Goal: Task Accomplishment & Management: Use online tool/utility

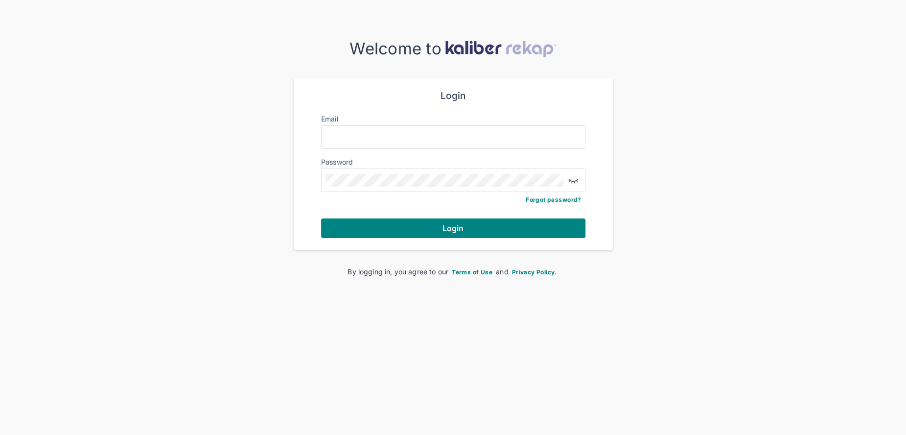
click at [494, 125] on div at bounding box center [453, 136] width 264 height 23
click at [493, 135] on input "Email" at bounding box center [452, 137] width 255 height 13
type input "**********"
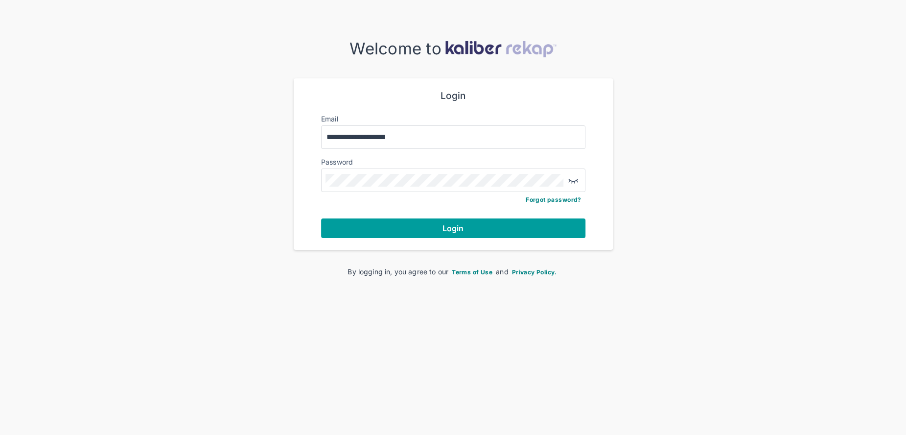
click at [388, 230] on button "Login" at bounding box center [453, 228] width 264 height 20
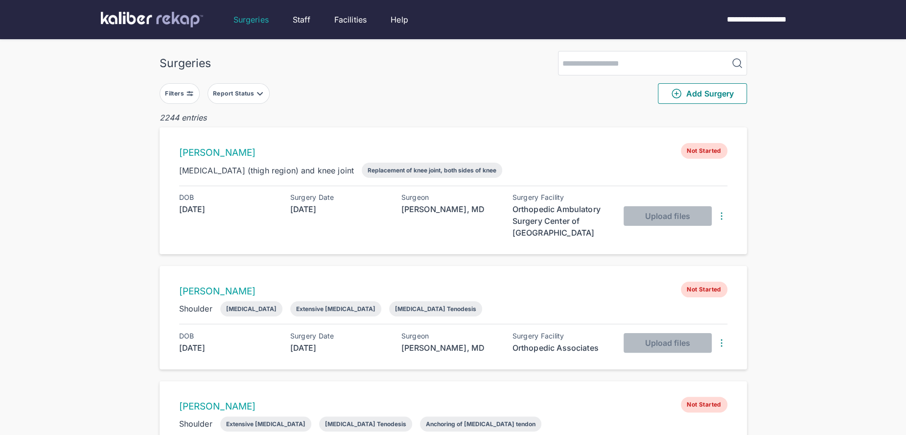
click at [187, 99] on div "Filters Report Status Add Surgery" at bounding box center [453, 93] width 587 height 36
click at [187, 98] on button "Filters" at bounding box center [180, 93] width 40 height 21
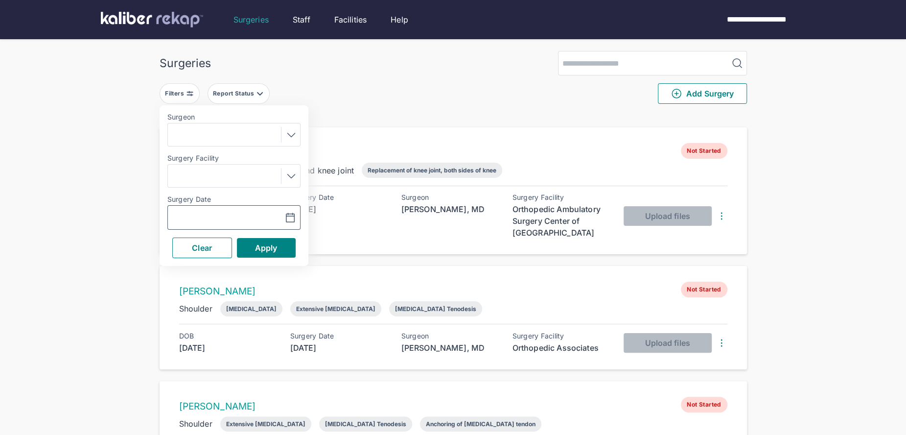
click at [299, 211] on button "button" at bounding box center [266, 217] width 68 height 23
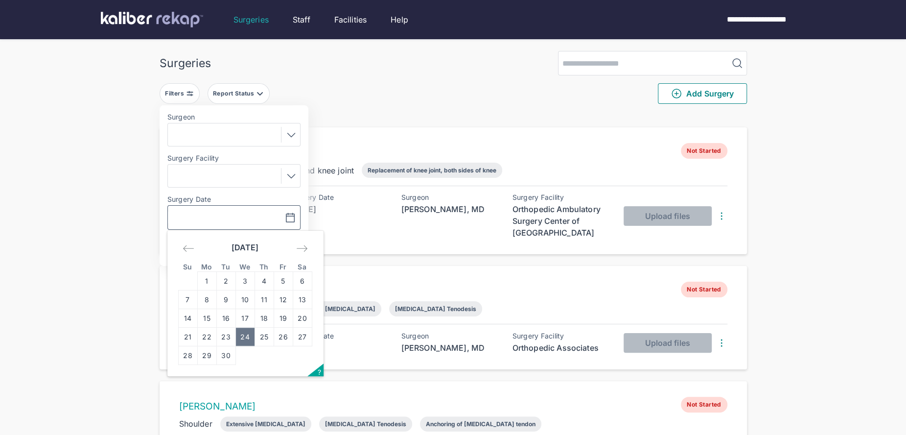
click at [246, 335] on td "24" at bounding box center [244, 336] width 19 height 19
type input "**********"
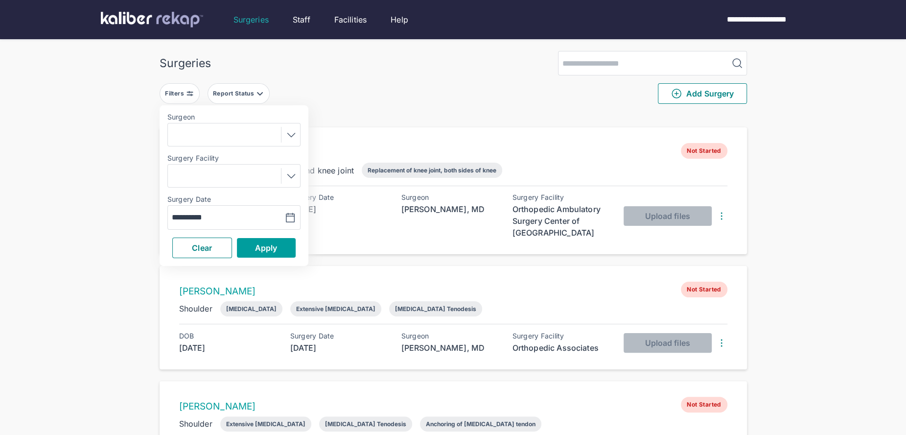
click at [255, 251] on span "Apply" at bounding box center [266, 248] width 23 height 10
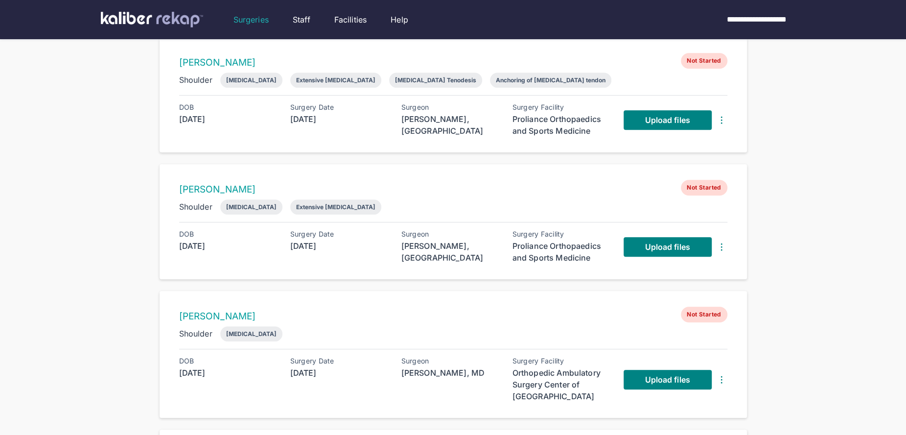
scroll to position [528, 0]
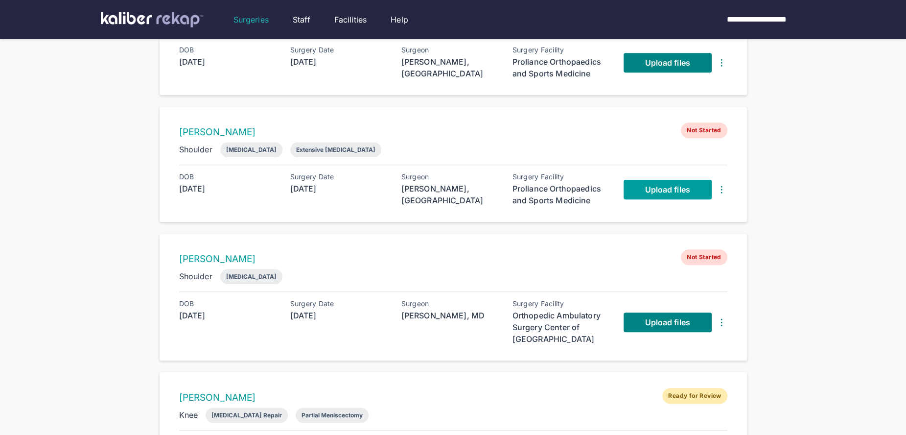
click at [646, 189] on span "Upload files" at bounding box center [667, 190] width 45 height 10
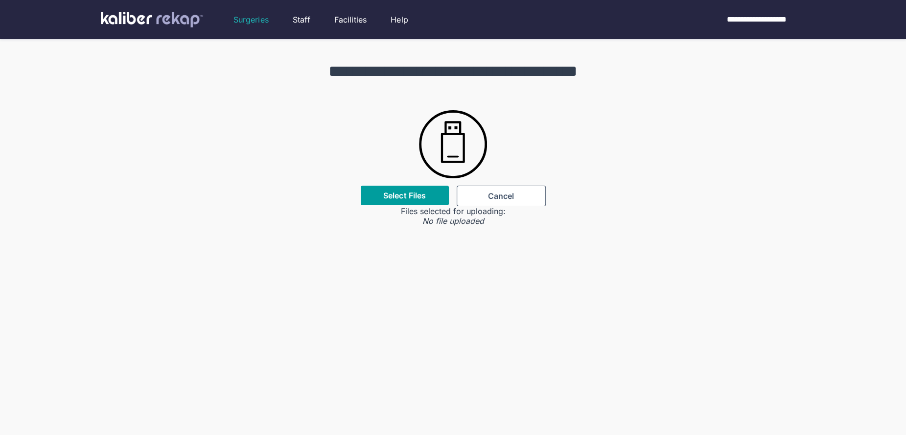
click at [381, 194] on div "Select Files" at bounding box center [405, 195] width 88 height 20
click at [403, 195] on label "Select Files" at bounding box center [404, 195] width 43 height 10
click at [0, 0] on input "Select Files" at bounding box center [0, 0] width 0 height 0
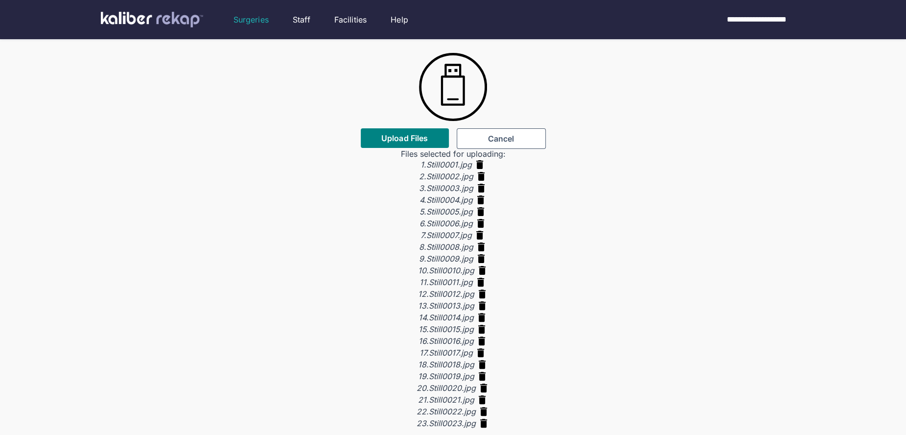
scroll to position [40, 0]
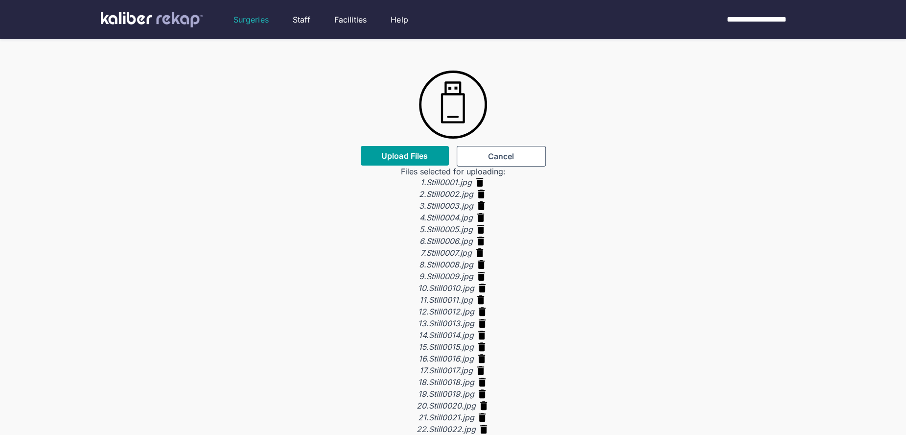
click at [400, 150] on button "Upload Files" at bounding box center [405, 156] width 88 height 20
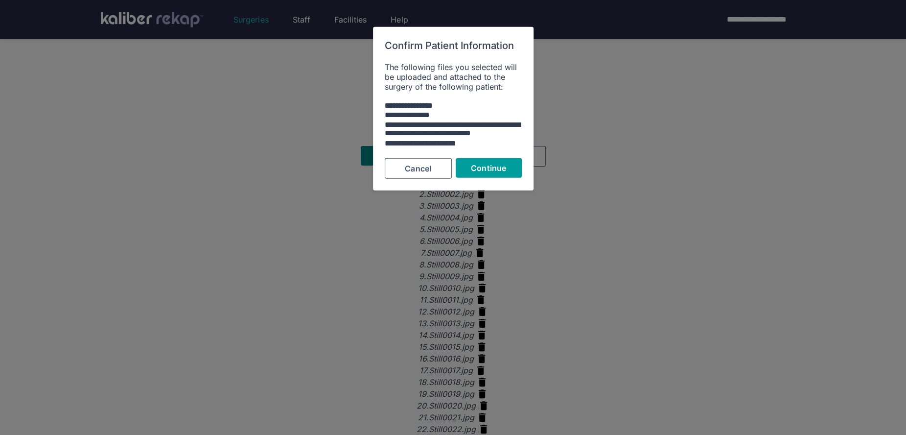
click at [475, 163] on span "Continue" at bounding box center [488, 168] width 35 height 10
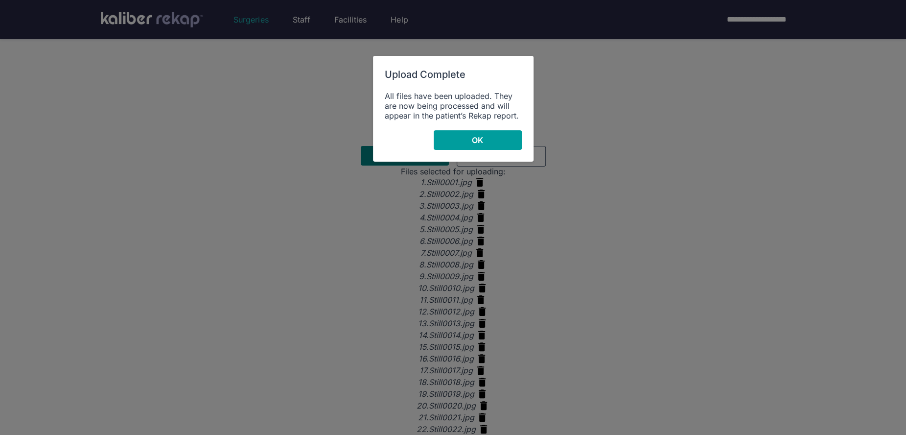
click at [454, 145] on button "OK" at bounding box center [478, 140] width 88 height 20
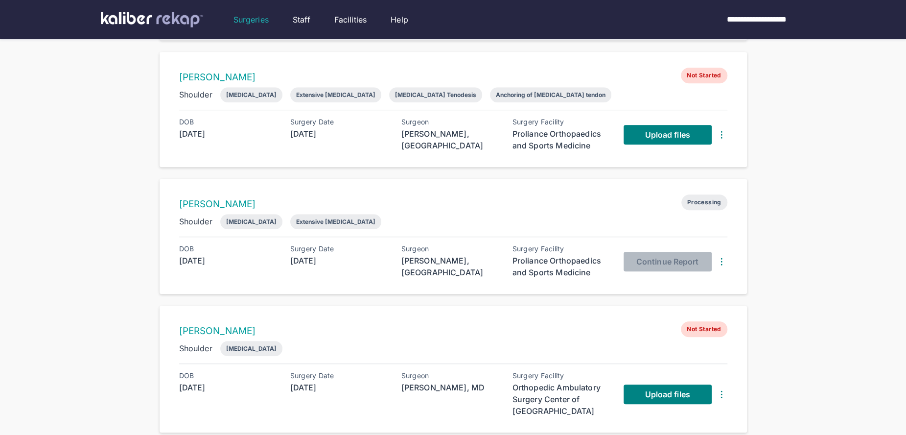
scroll to position [521, 0]
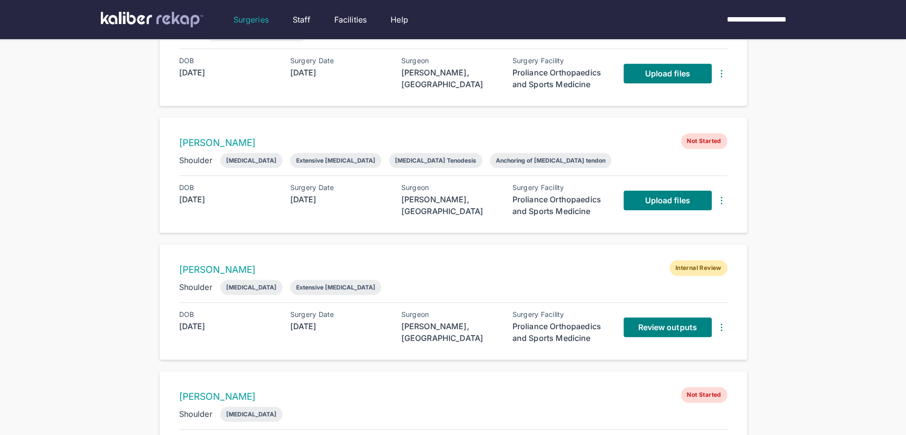
scroll to position [389, 0]
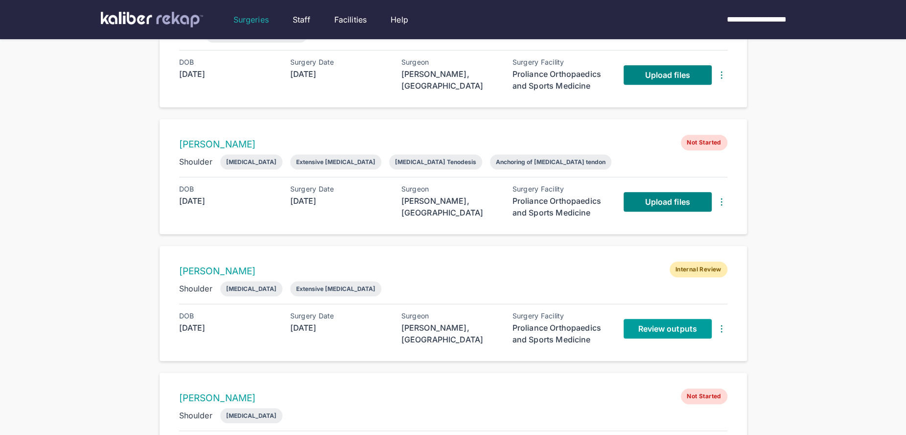
click at [666, 324] on span "Review outputs" at bounding box center [667, 329] width 59 height 10
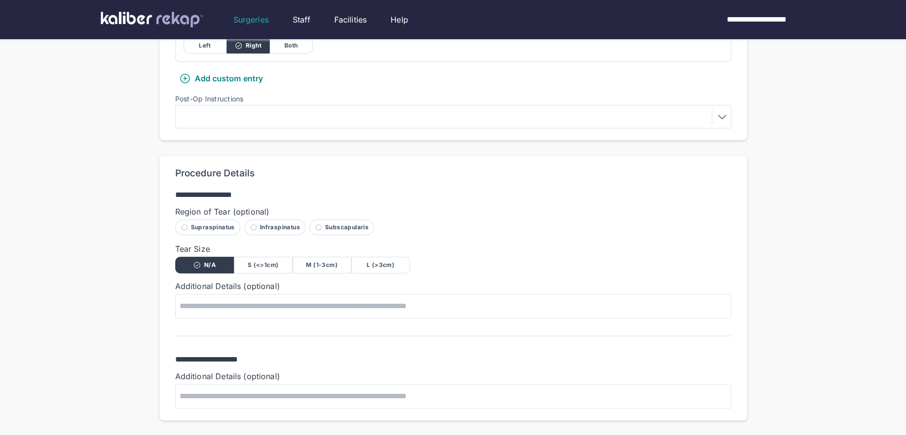
scroll to position [476, 0]
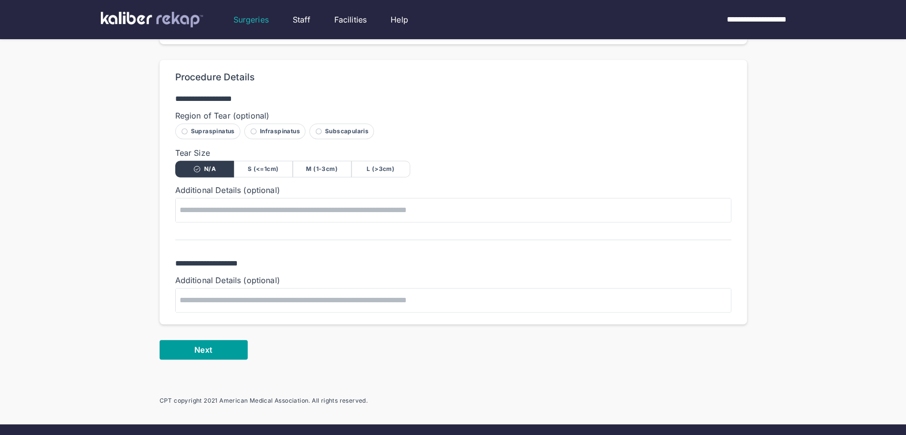
click at [211, 350] on span "Next" at bounding box center [203, 350] width 18 height 10
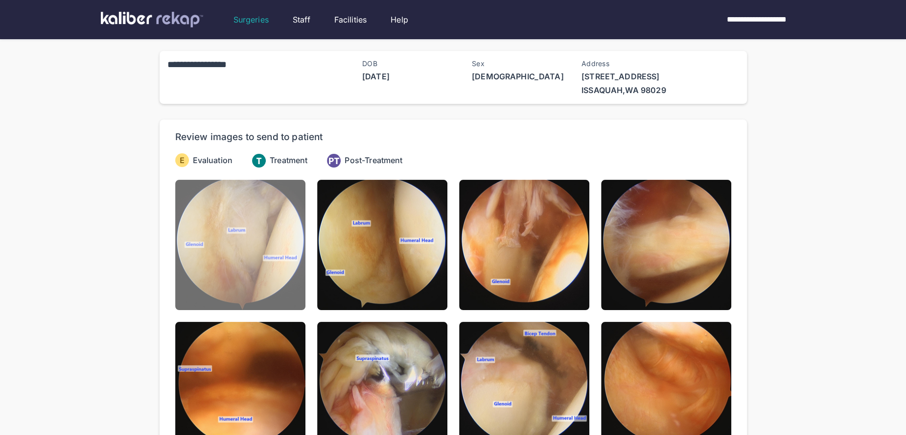
click at [256, 274] on img at bounding box center [240, 245] width 130 height 130
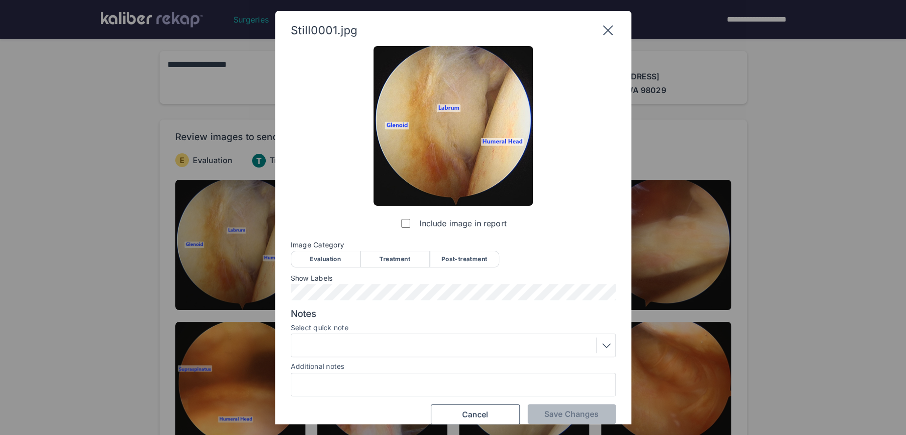
click at [311, 260] on div "Evaluation" at bounding box center [325, 259] width 69 height 17
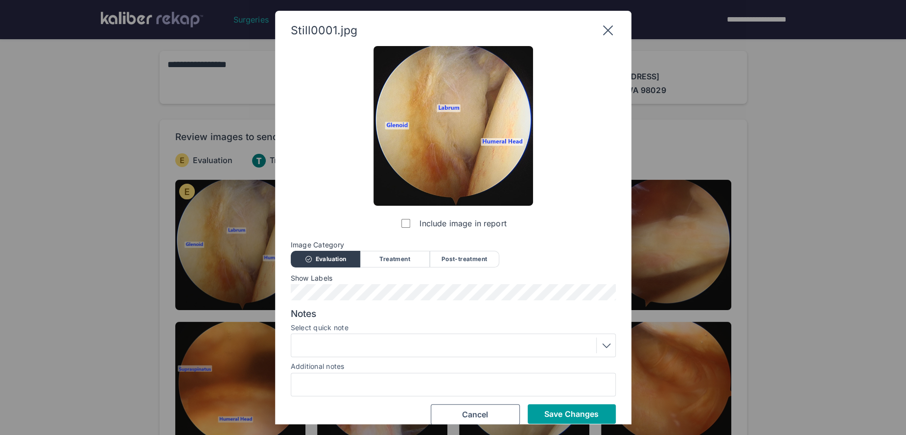
click at [542, 411] on button "Save Changes" at bounding box center [572, 414] width 88 height 20
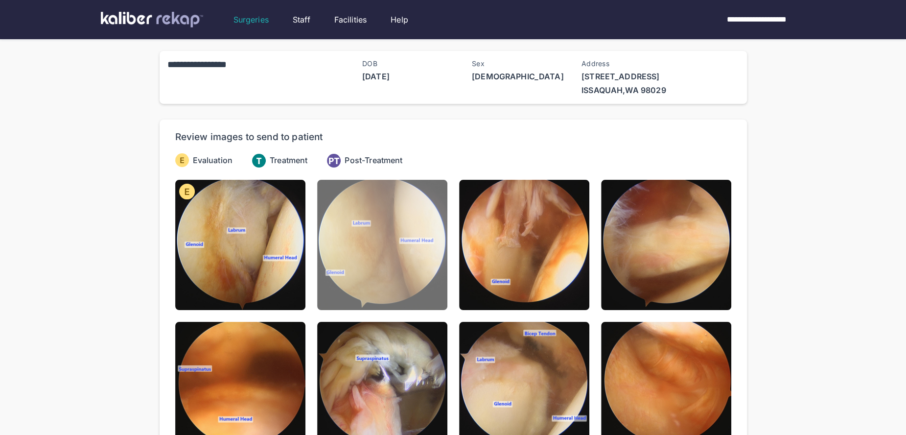
click at [401, 296] on img at bounding box center [382, 245] width 130 height 130
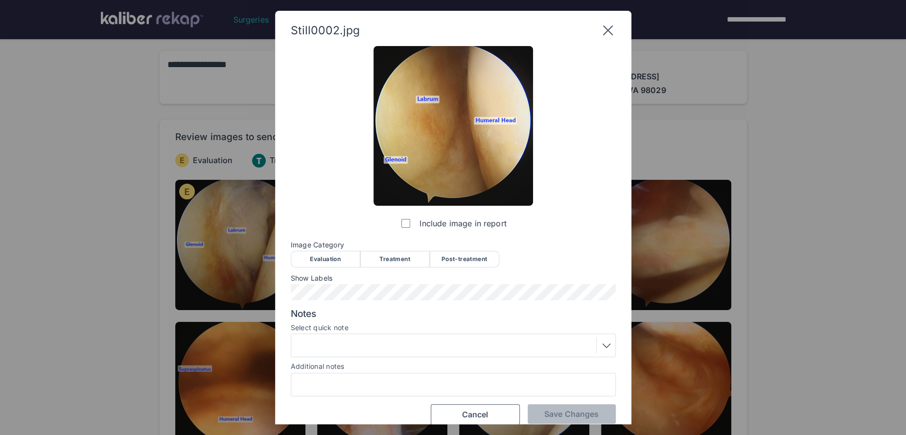
click at [311, 256] on div "Evaluation" at bounding box center [325, 259] width 69 height 17
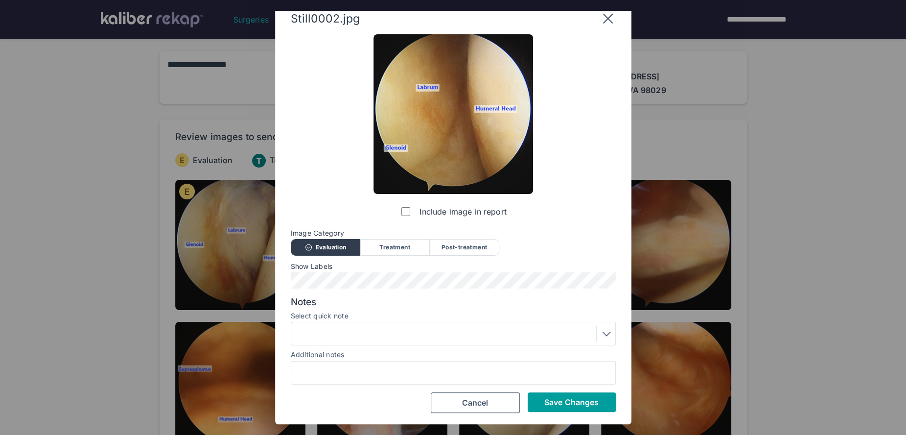
click at [545, 400] on span "Save Changes" at bounding box center [571, 402] width 54 height 10
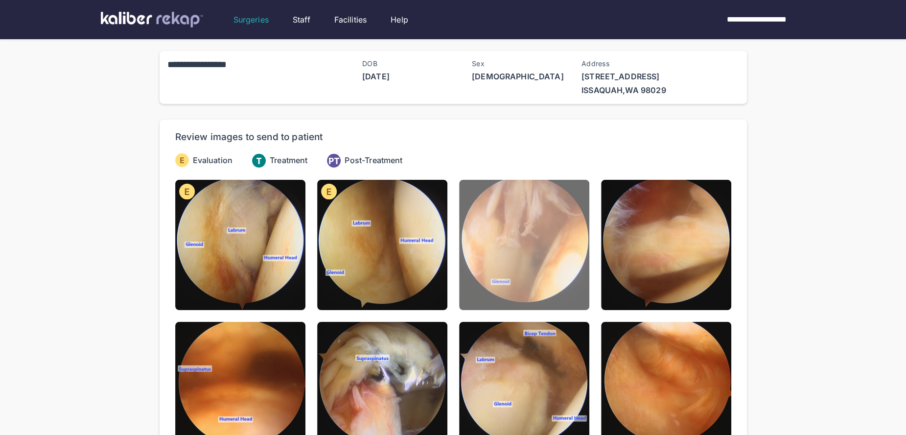
click at [521, 280] on img at bounding box center [524, 245] width 130 height 130
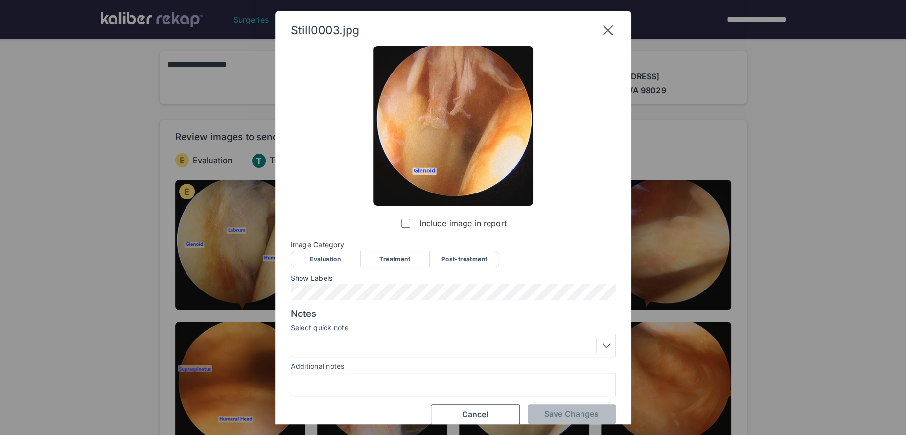
click at [312, 263] on div "Evaluation" at bounding box center [325, 259] width 69 height 17
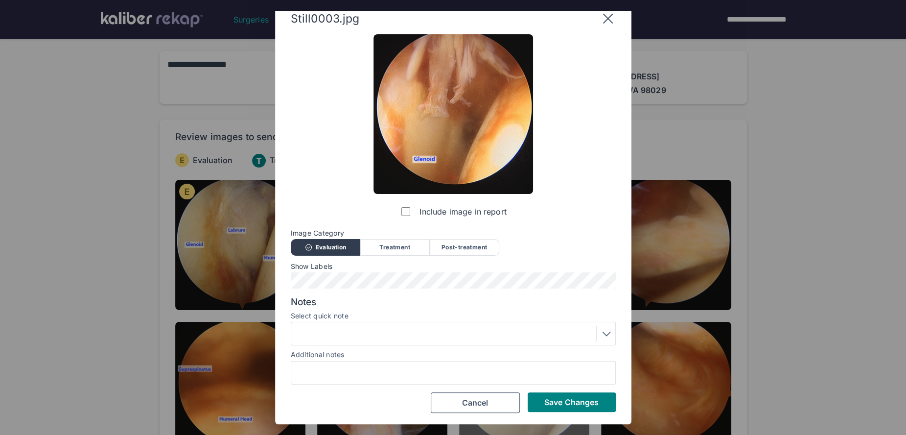
click at [556, 399] on span "Save Changes" at bounding box center [571, 402] width 54 height 10
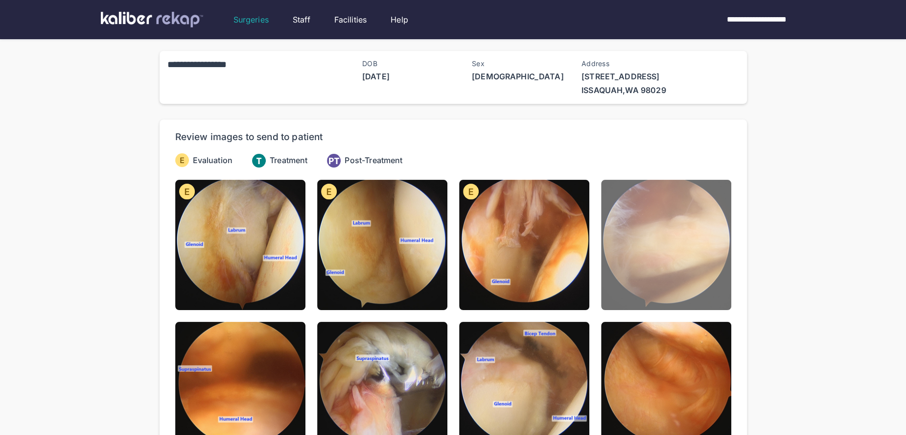
click at [653, 280] on img at bounding box center [666, 245] width 130 height 130
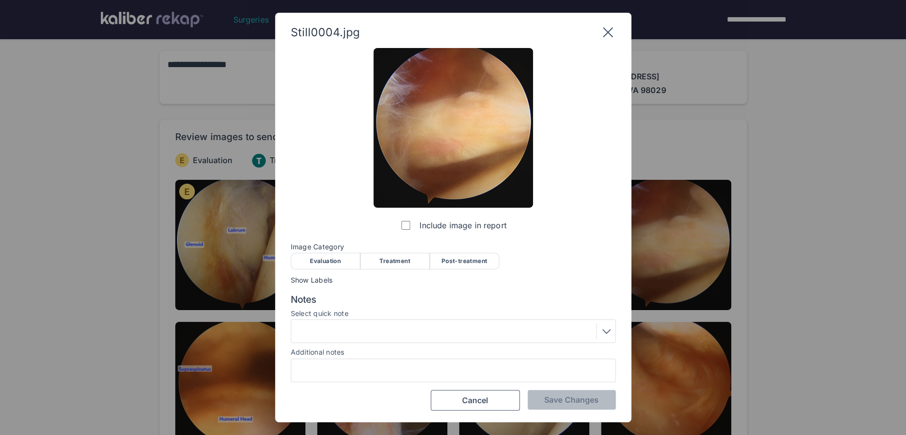
click at [370, 260] on div "Treatment" at bounding box center [394, 261] width 69 height 17
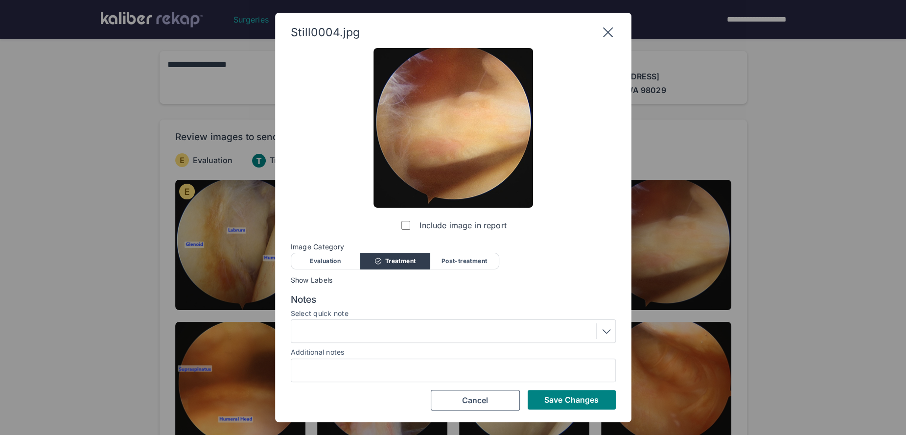
click at [345, 261] on div "Evaluation" at bounding box center [325, 261] width 69 height 17
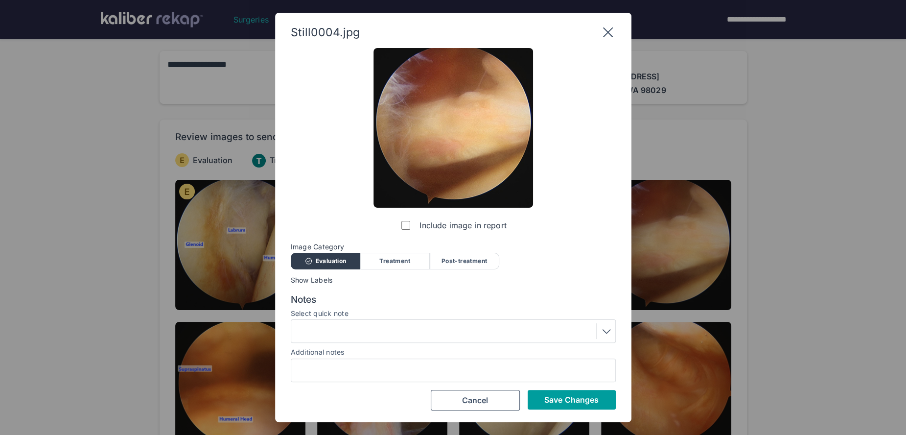
click at [546, 397] on span "Save Changes" at bounding box center [571, 399] width 54 height 10
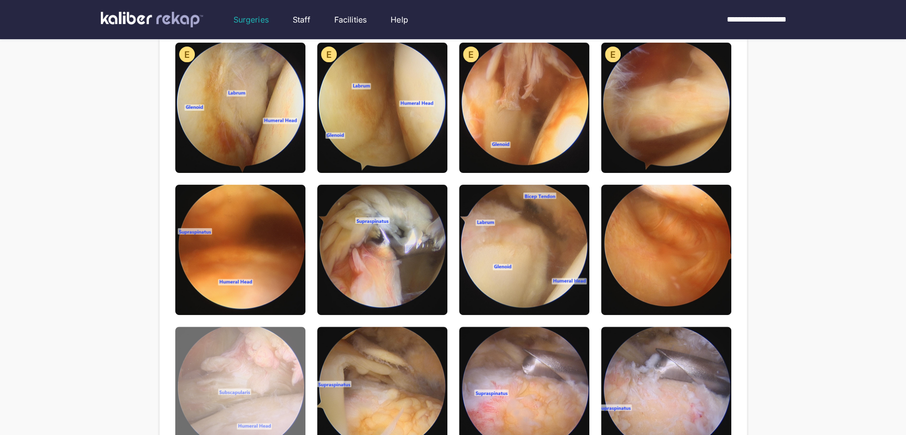
scroll to position [138, 0]
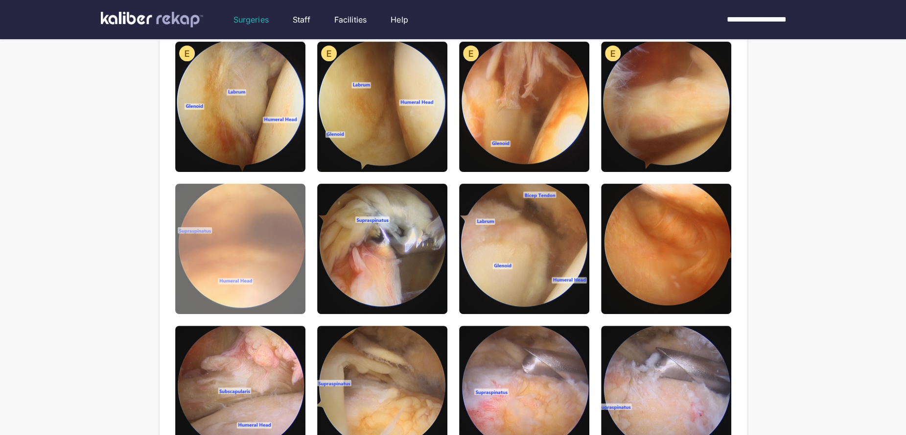
click at [276, 277] on img at bounding box center [240, 249] width 130 height 130
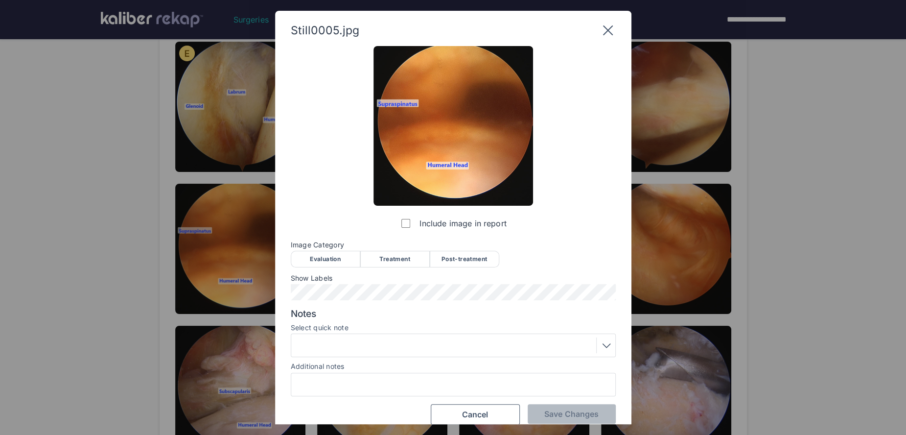
click at [326, 255] on div "Evaluation" at bounding box center [325, 259] width 69 height 17
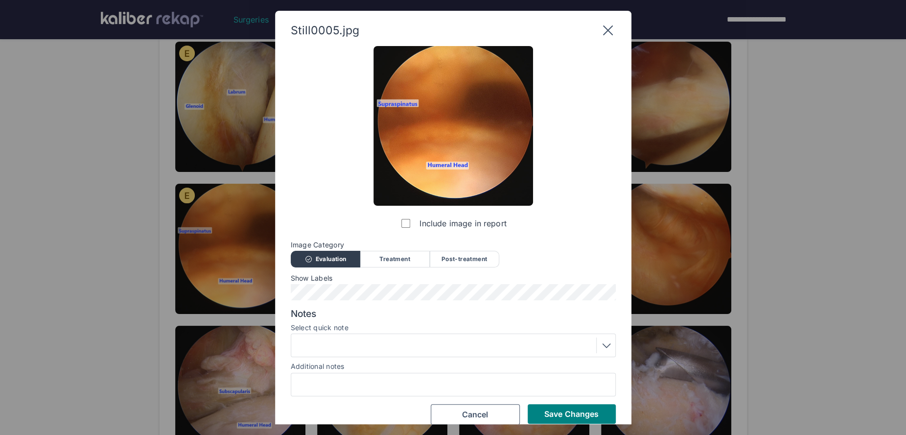
click at [382, 301] on div "Include image in report Image Category Evaluation Treatment Post-treatment Eval…" at bounding box center [453, 235] width 325 height 378
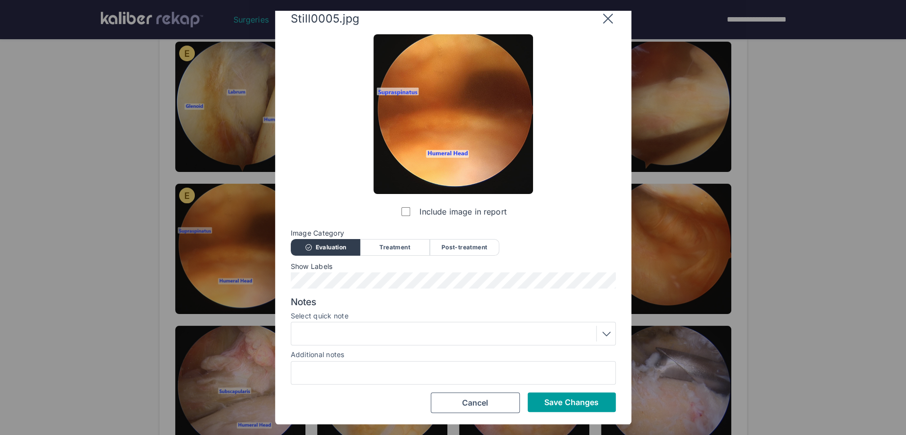
click at [555, 403] on span "Save Changes" at bounding box center [571, 402] width 54 height 10
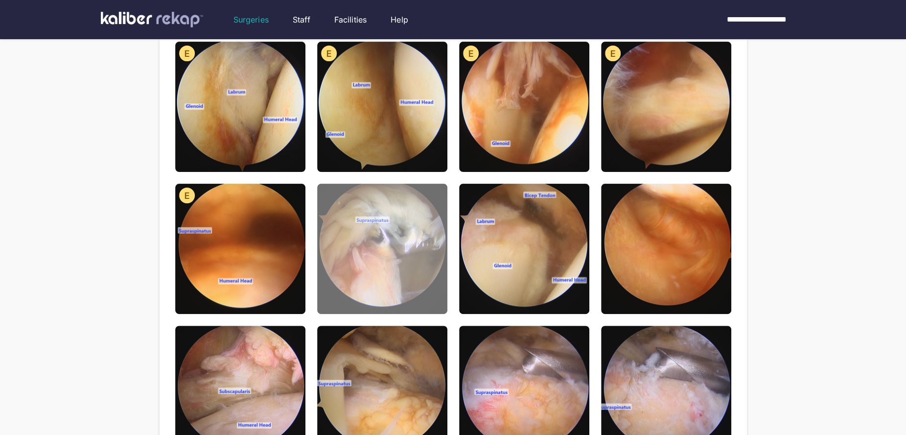
click at [421, 300] on img at bounding box center [382, 249] width 130 height 130
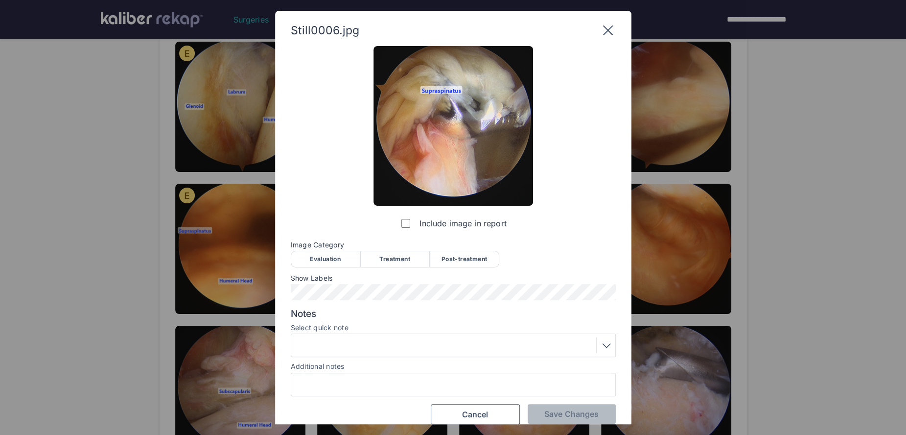
click at [328, 262] on div "Evaluation" at bounding box center [325, 259] width 69 height 17
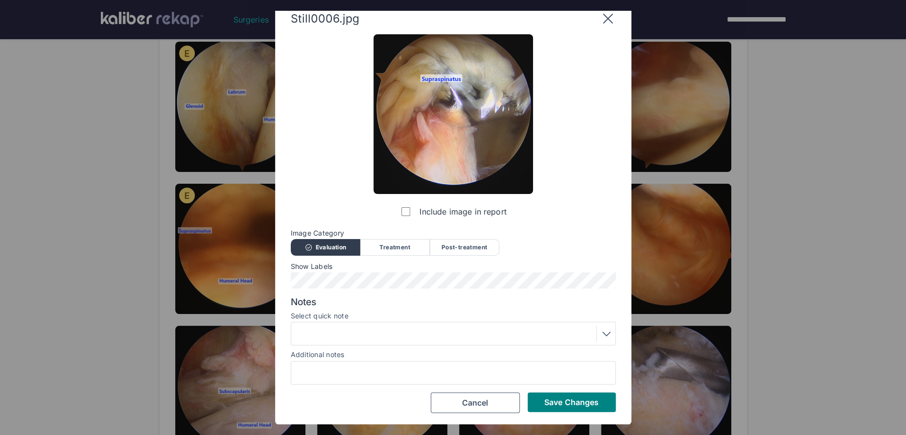
click at [358, 338] on div at bounding box center [453, 333] width 318 height 16
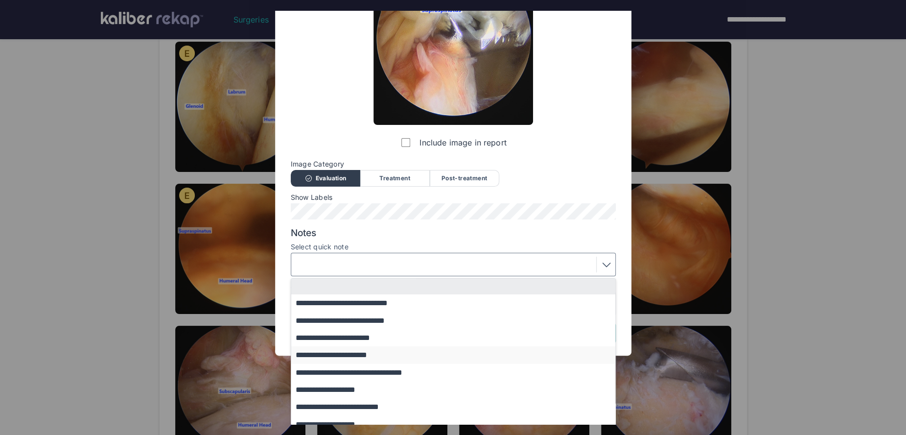
click at [357, 350] on button "**********" at bounding box center [457, 354] width 333 height 17
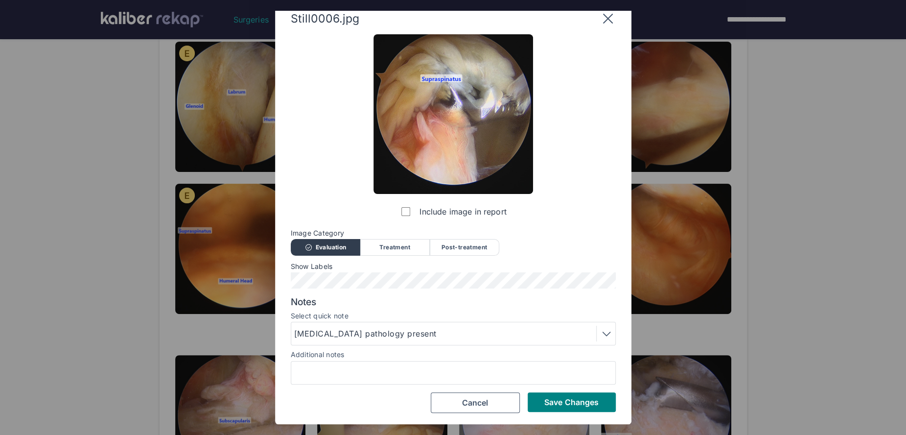
drag, startPoint x: 542, startPoint y: 399, endPoint x: 536, endPoint y: 400, distance: 6.5
click at [542, 399] on button "Save Changes" at bounding box center [572, 402] width 88 height 20
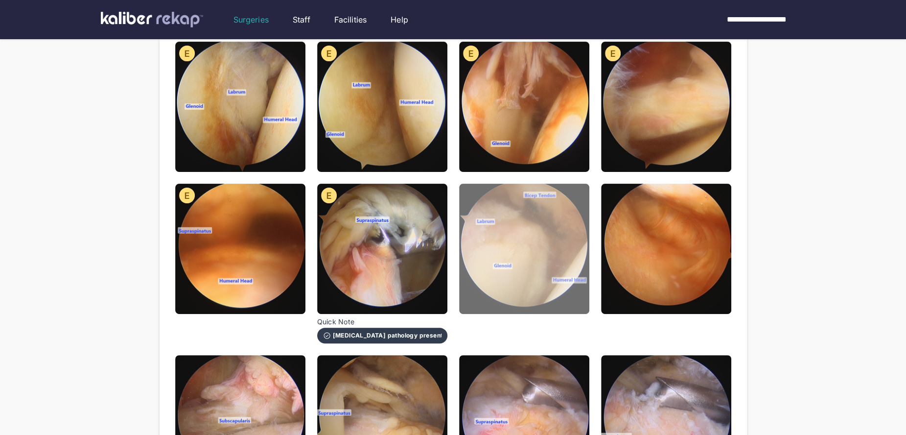
click at [552, 281] on img at bounding box center [524, 249] width 130 height 130
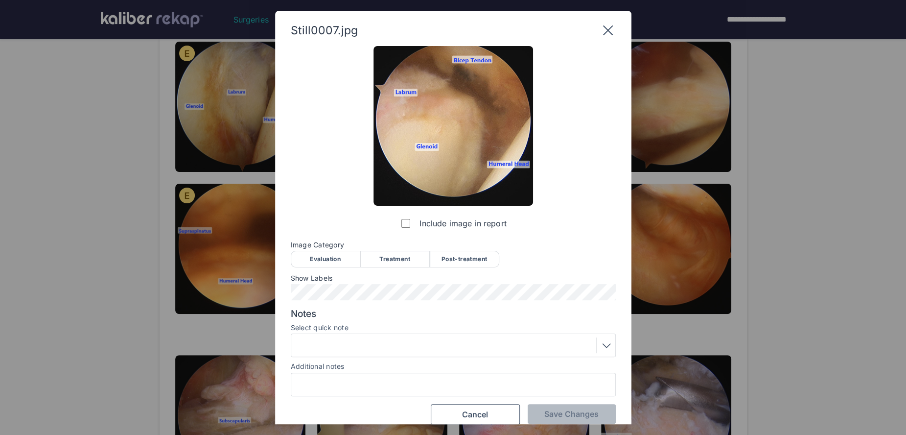
click at [474, 258] on div "Post-treatment" at bounding box center [464, 259] width 69 height 17
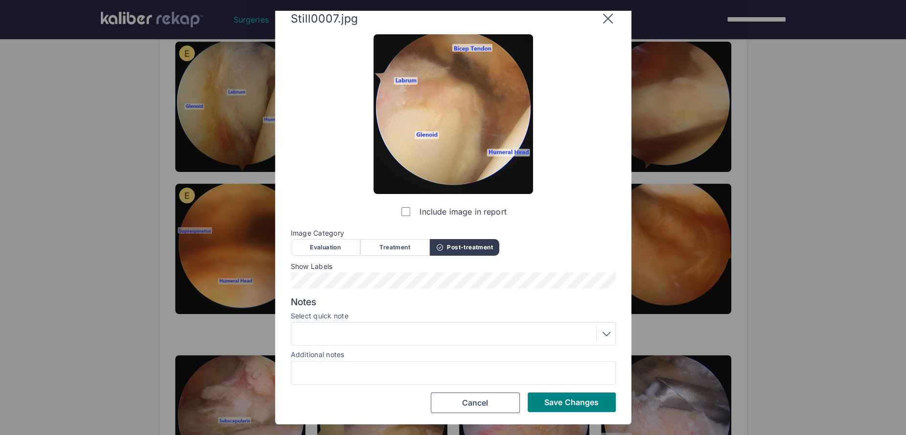
click at [374, 339] on div at bounding box center [453, 333] width 318 height 16
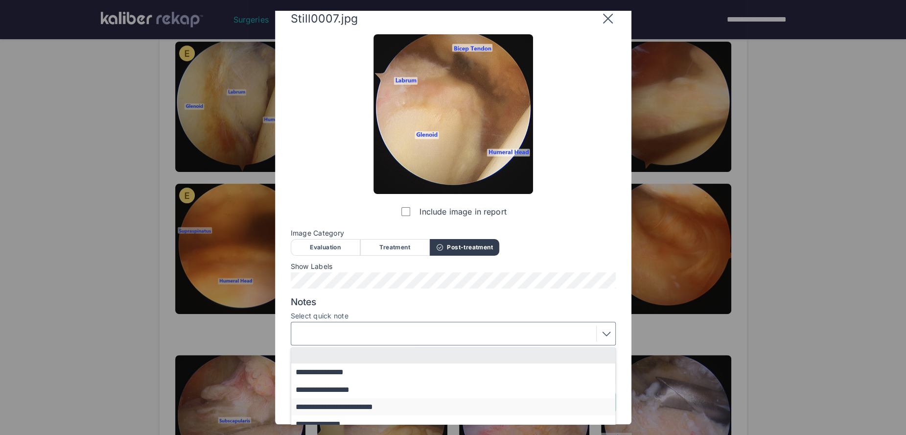
scroll to position [2, 0]
drag, startPoint x: 369, startPoint y: 404, endPoint x: 465, endPoint y: 405, distance: 95.9
click at [370, 404] on button "**********" at bounding box center [457, 403] width 333 height 17
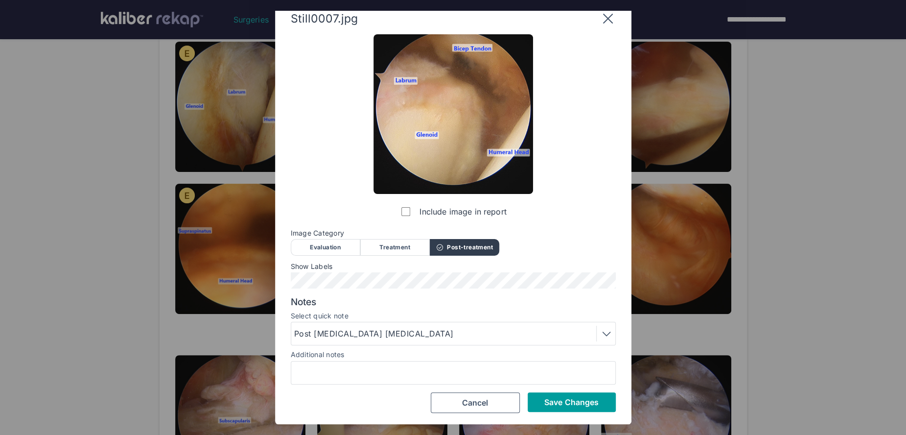
click at [588, 403] on span "Save Changes" at bounding box center [571, 402] width 54 height 10
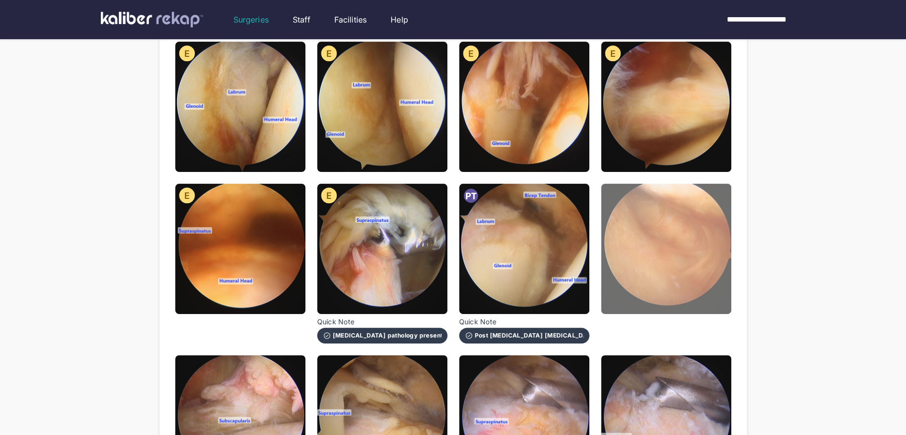
click at [662, 290] on img at bounding box center [666, 249] width 130 height 130
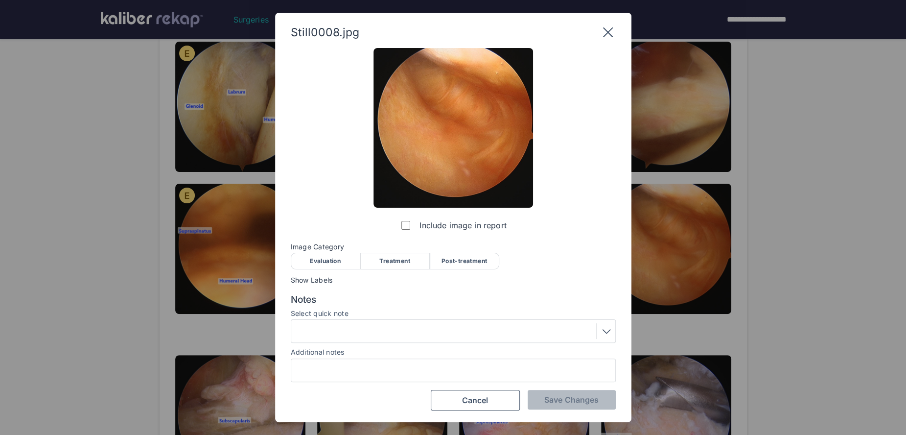
click at [337, 268] on div "Evaluation" at bounding box center [325, 261] width 69 height 17
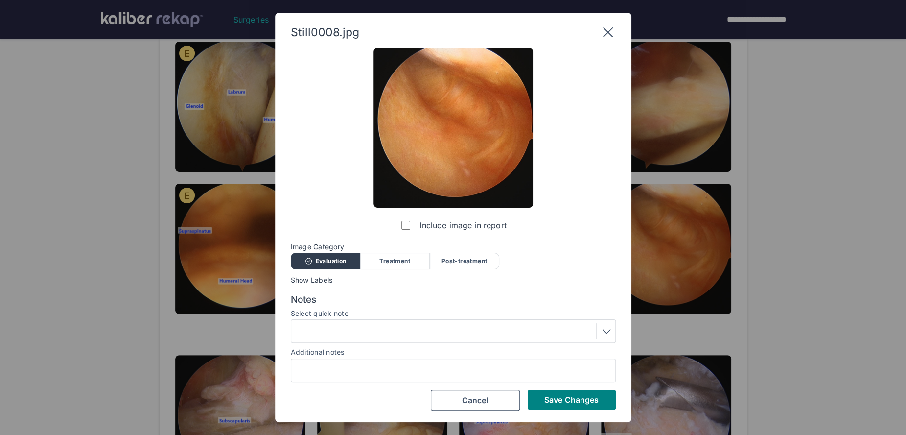
click at [341, 326] on div at bounding box center [453, 331] width 318 height 16
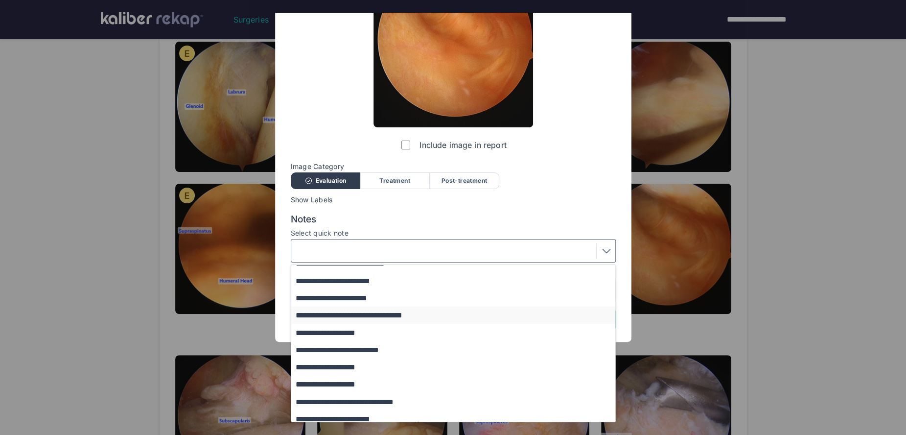
scroll to position [118, 0]
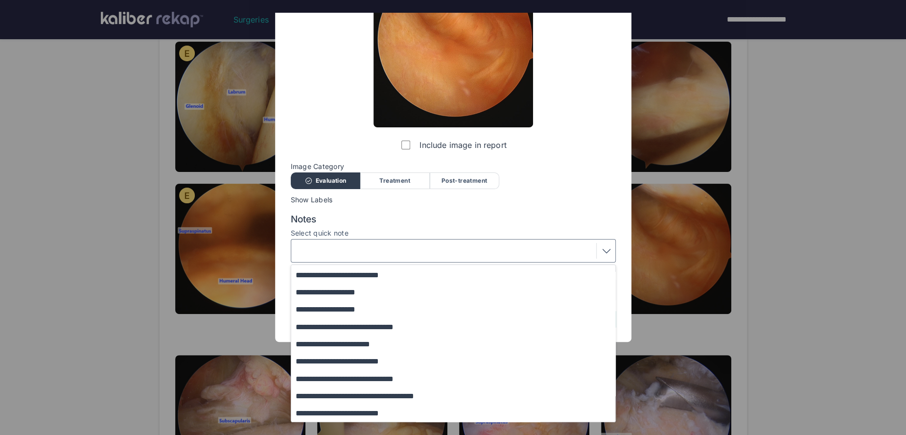
drag, startPoint x: 368, startPoint y: 360, endPoint x: 442, endPoint y: 369, distance: 75.3
click at [368, 360] on button "**********" at bounding box center [457, 360] width 333 height 17
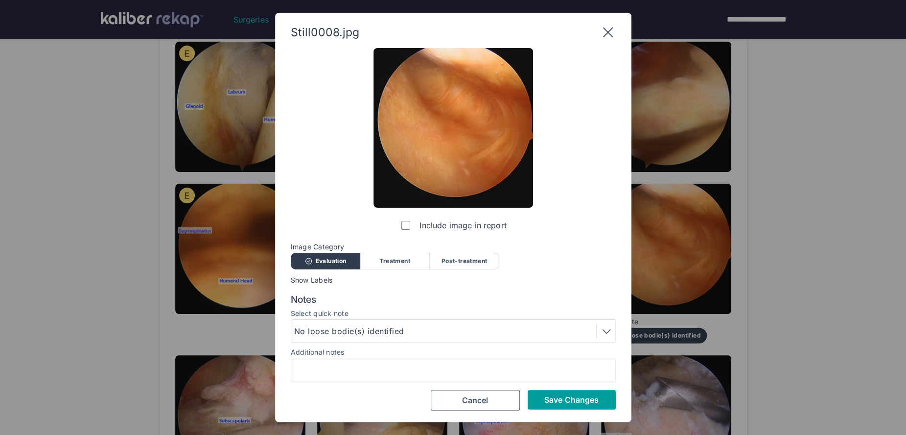
click at [588, 399] on span "Save Changes" at bounding box center [571, 399] width 54 height 10
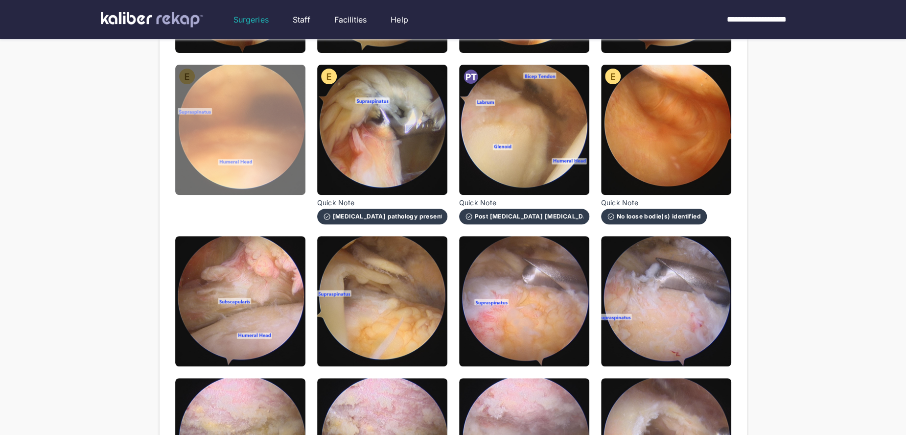
scroll to position [300, 0]
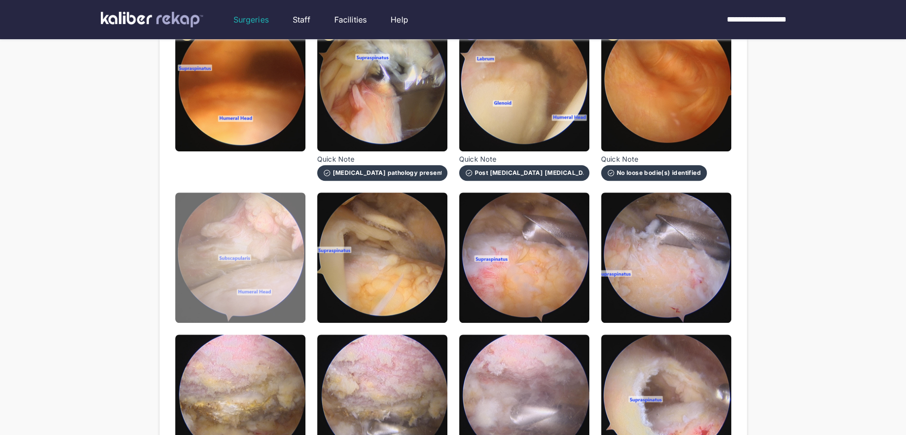
click at [282, 298] on img at bounding box center [240, 257] width 130 height 130
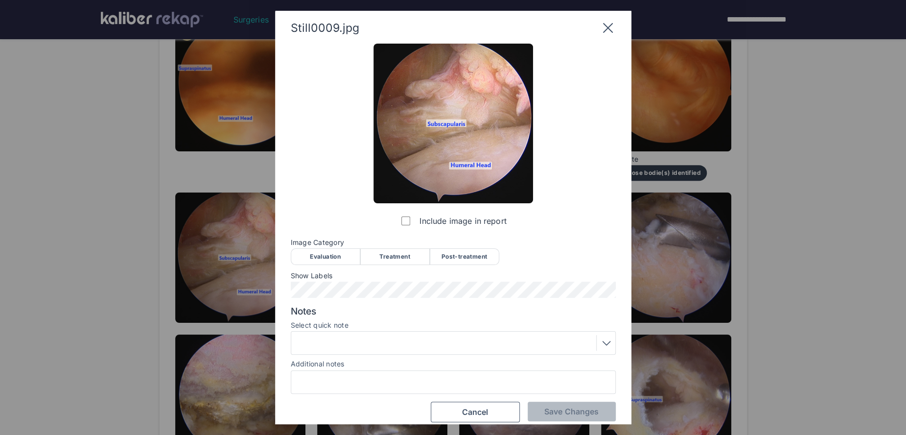
scroll to position [0, 0]
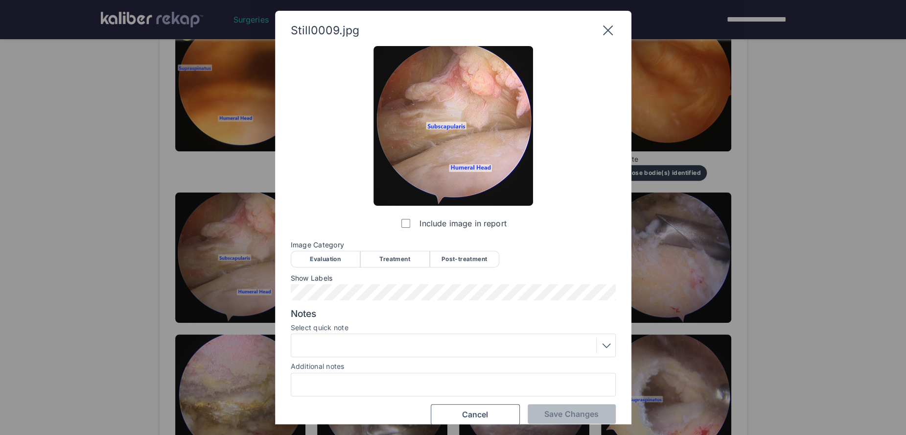
click at [321, 253] on div "Evaluation" at bounding box center [325, 259] width 69 height 17
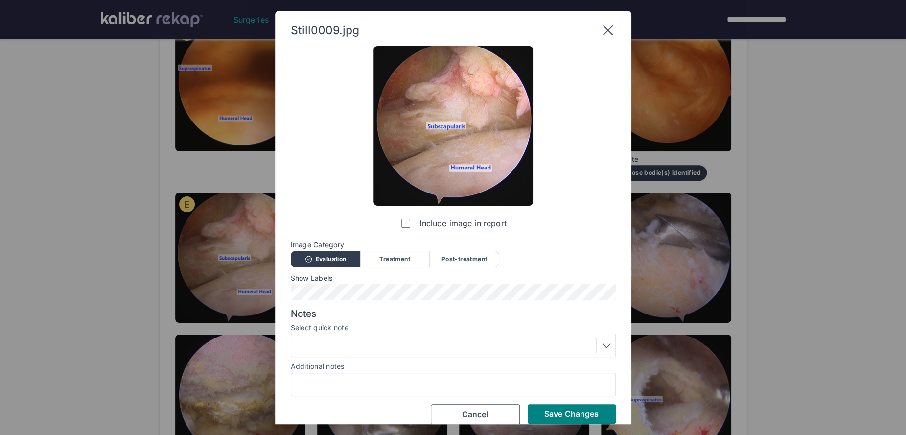
scroll to position [12, 0]
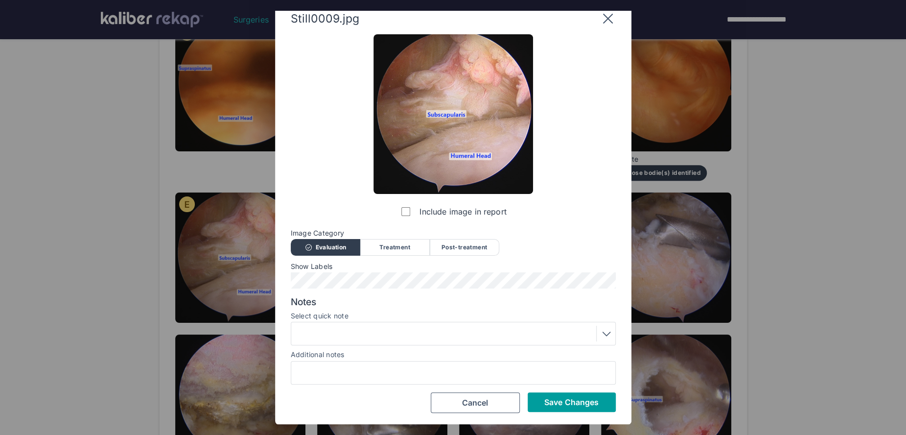
click at [555, 405] on span "Save Changes" at bounding box center [571, 402] width 54 height 10
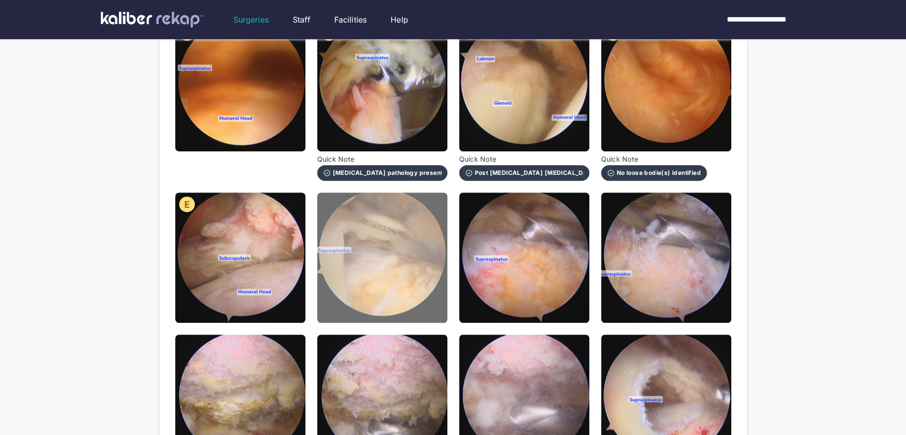
click at [419, 305] on img at bounding box center [382, 257] width 130 height 130
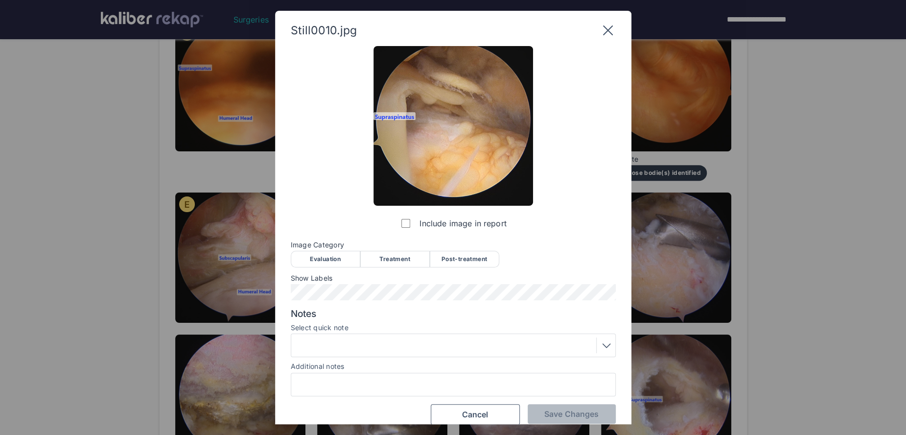
click at [346, 260] on div "Evaluation" at bounding box center [325, 259] width 69 height 17
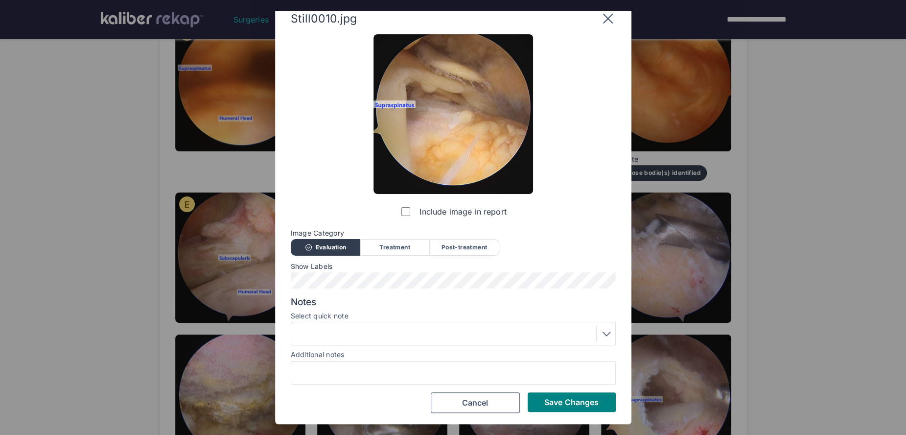
click at [357, 328] on div at bounding box center [453, 333] width 318 height 16
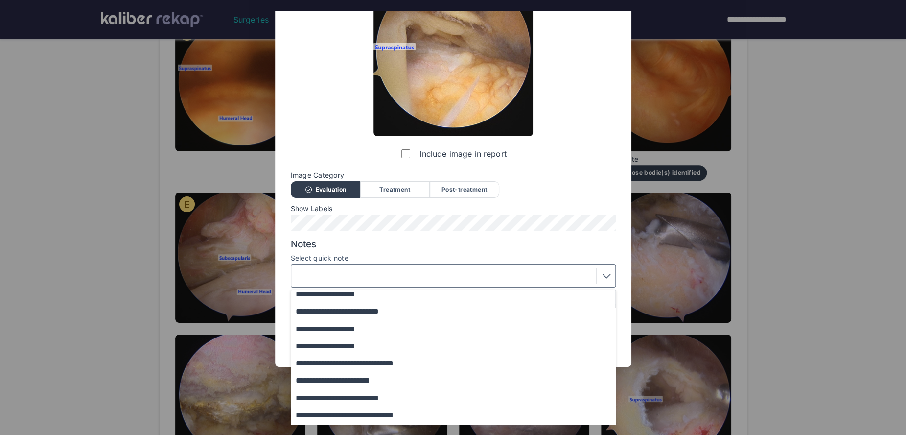
scroll to position [118, 0]
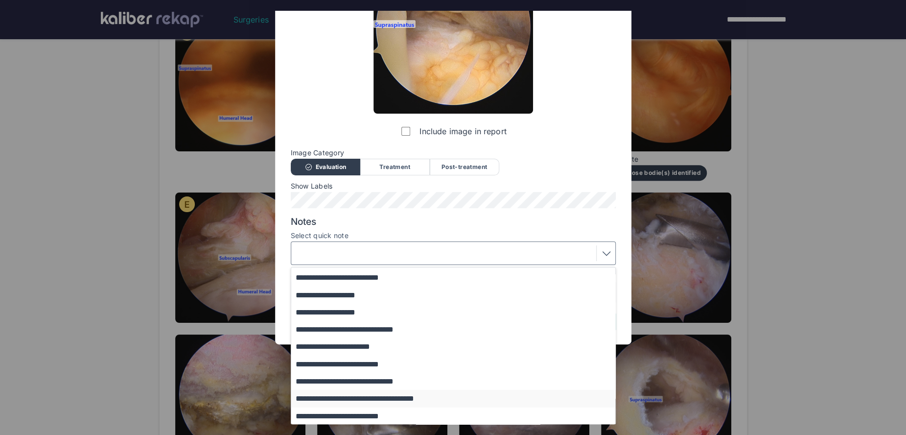
click at [415, 395] on button "**********" at bounding box center [457, 398] width 333 height 17
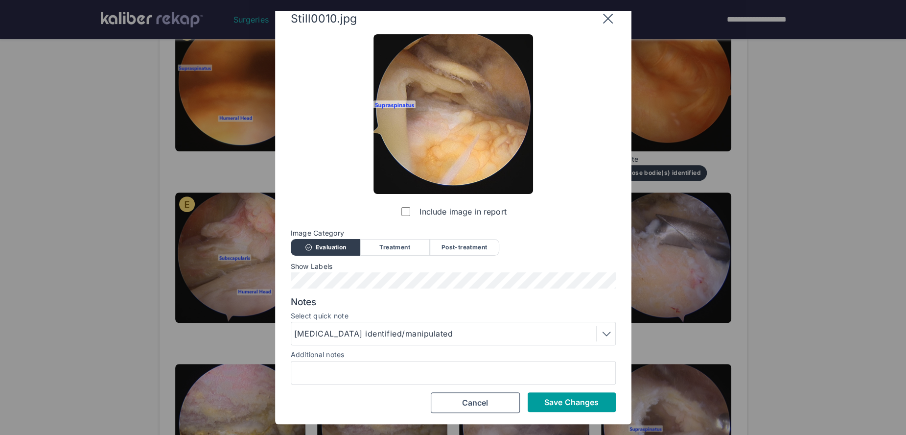
click at [576, 399] on span "Save Changes" at bounding box center [571, 402] width 54 height 10
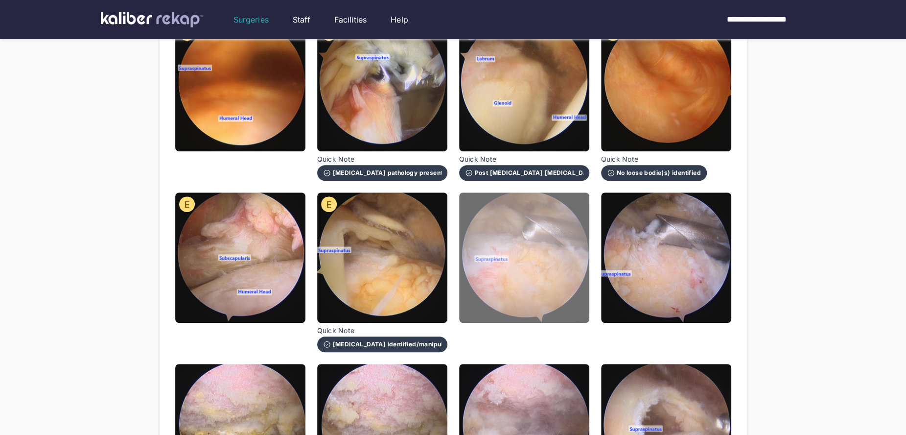
click at [514, 311] on img at bounding box center [524, 257] width 130 height 130
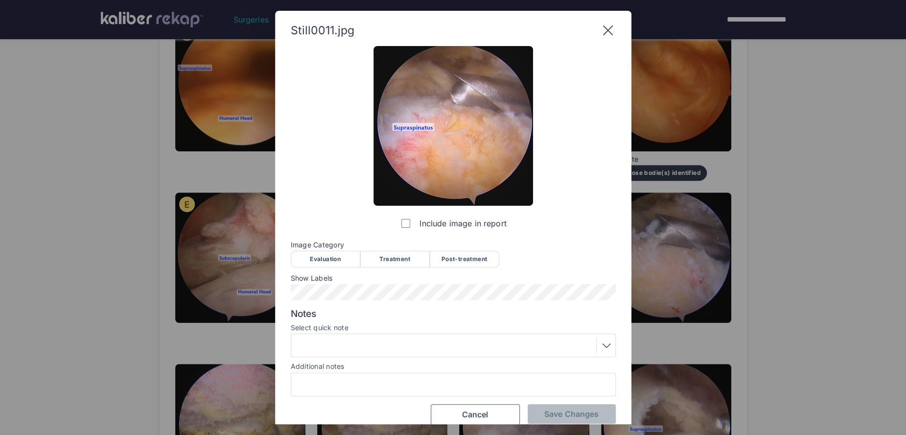
click at [381, 254] on div "Treatment" at bounding box center [394, 259] width 69 height 17
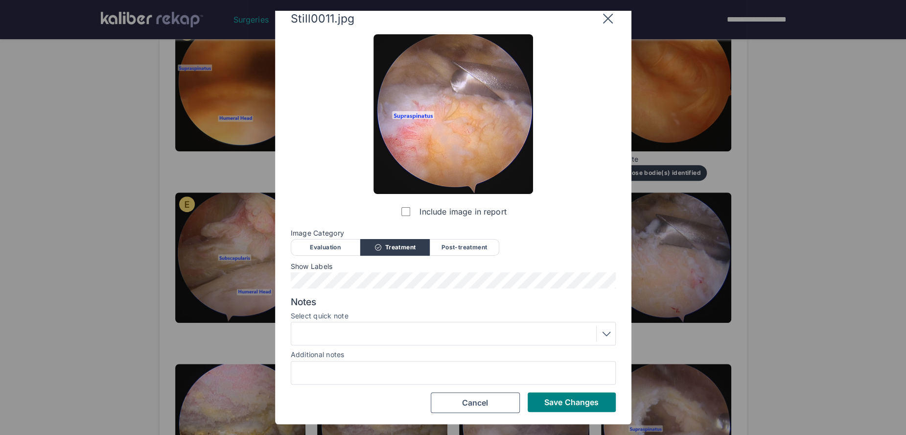
click at [345, 313] on label "Select quick note" at bounding box center [453, 316] width 325 height 8
click at [353, 338] on div at bounding box center [453, 333] width 318 height 16
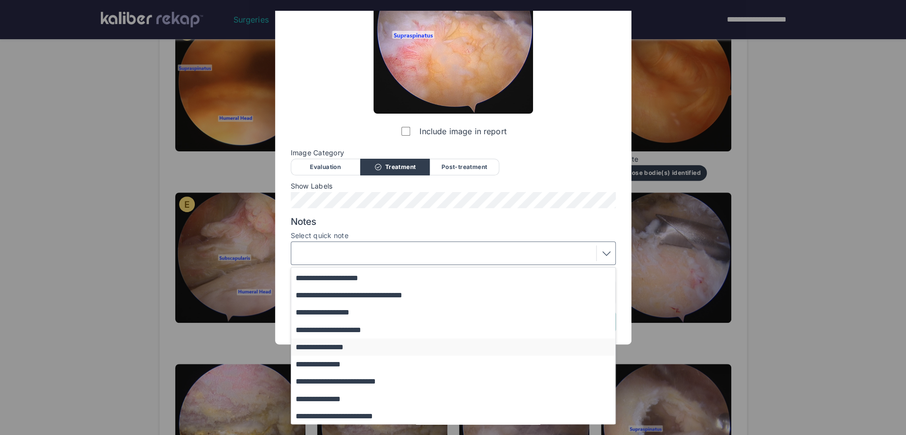
scroll to position [87, 0]
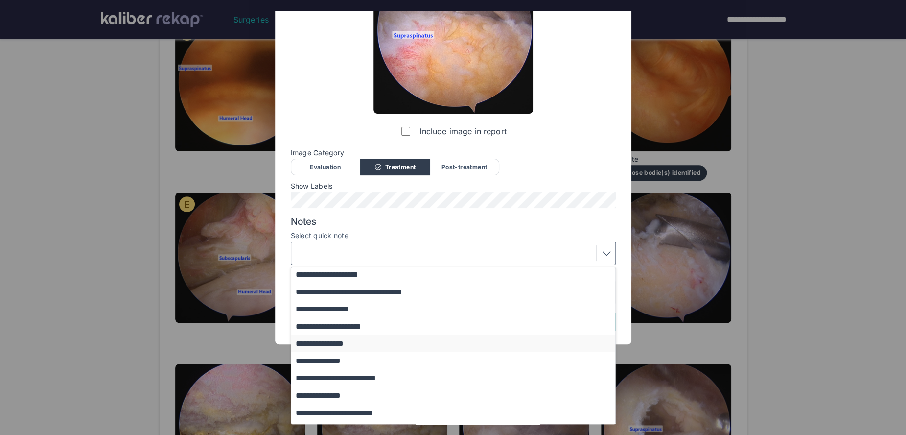
click at [350, 344] on button "**********" at bounding box center [457, 343] width 333 height 17
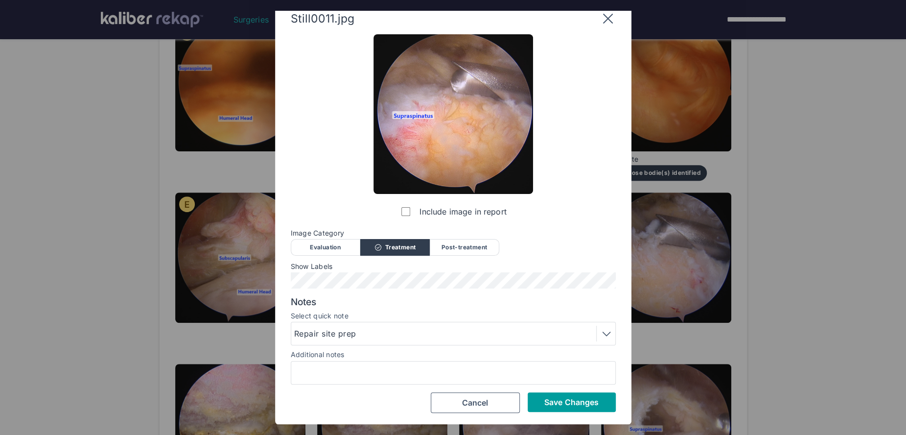
click at [580, 403] on span "Save Changes" at bounding box center [571, 402] width 54 height 10
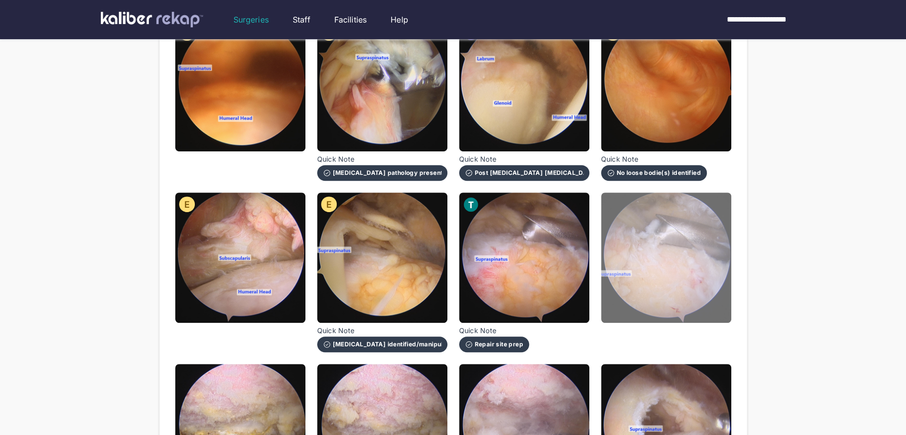
click at [649, 304] on img at bounding box center [666, 257] width 130 height 130
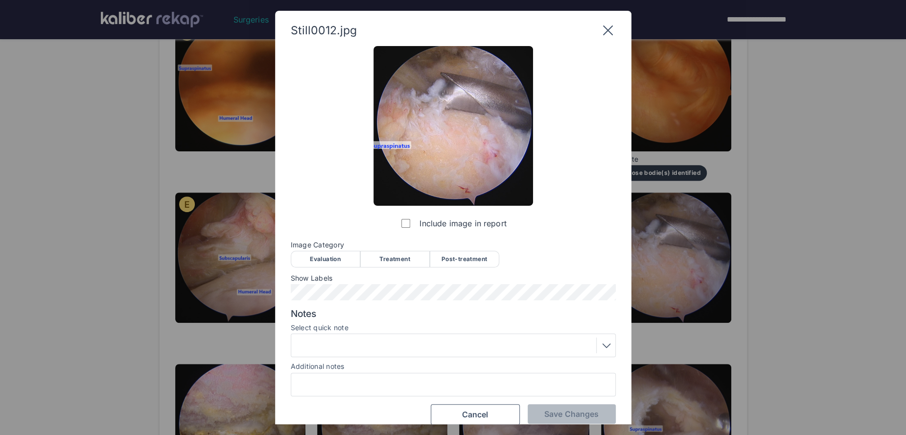
click at [393, 265] on div "Treatment" at bounding box center [394, 259] width 69 height 17
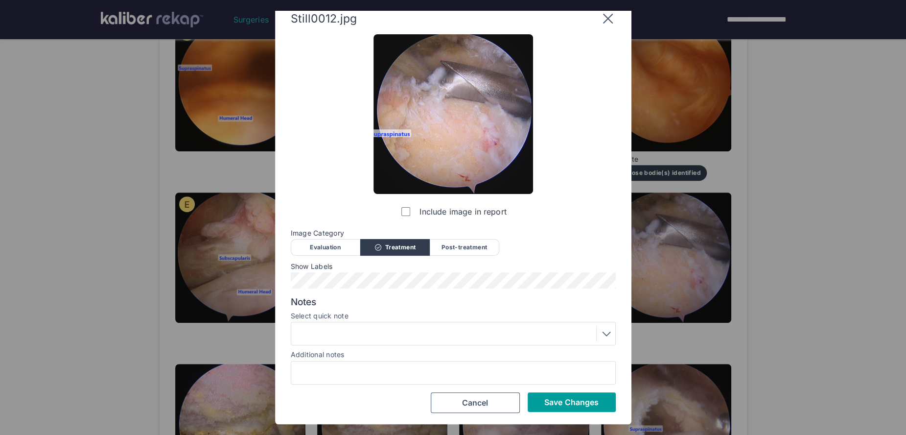
click at [553, 408] on button "Save Changes" at bounding box center [572, 402] width 88 height 20
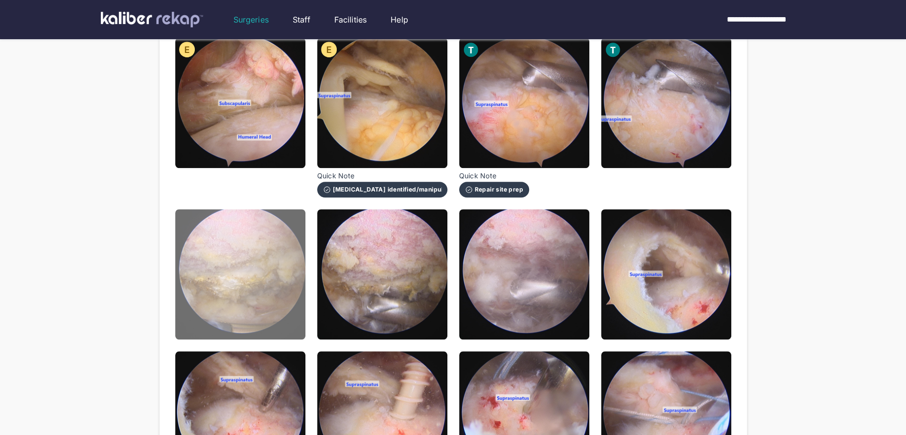
scroll to position [468, 0]
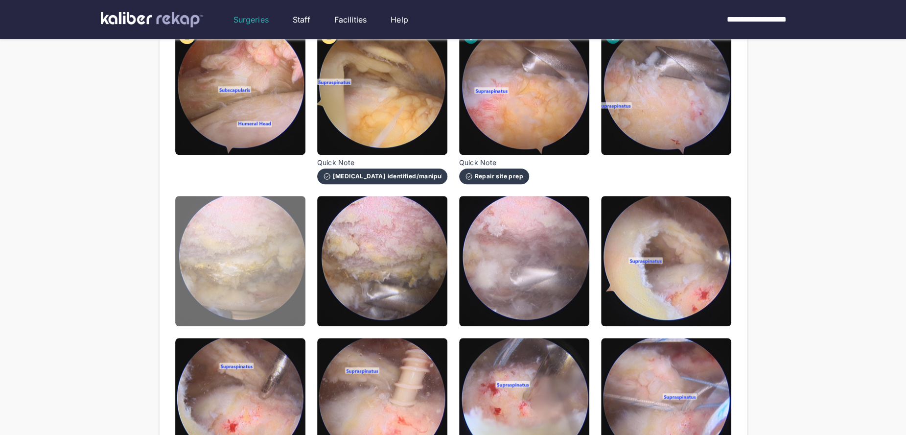
click at [288, 307] on img at bounding box center [240, 261] width 130 height 130
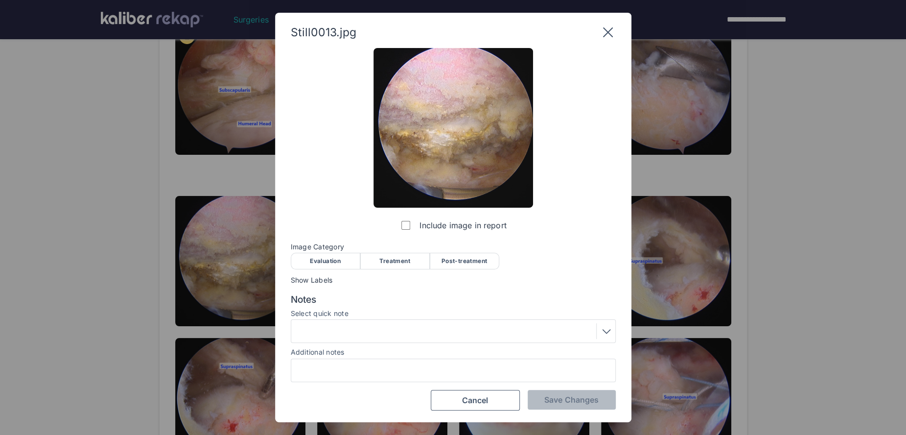
click at [320, 260] on div "Evaluation" at bounding box center [325, 261] width 69 height 17
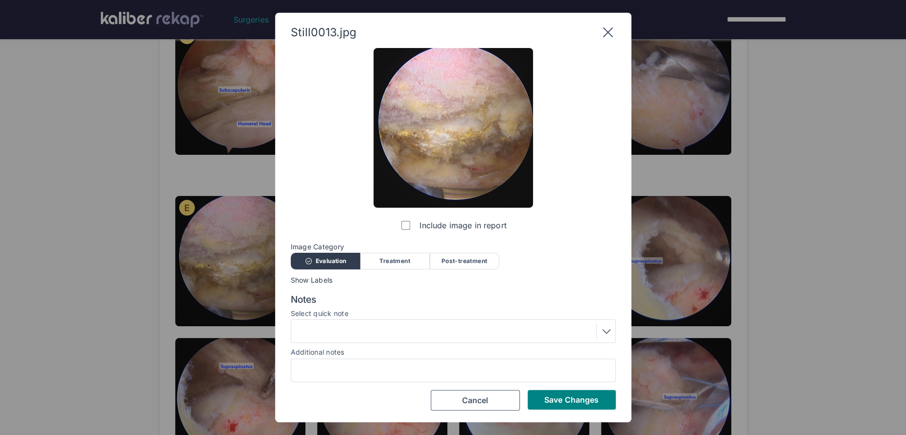
click at [343, 328] on div at bounding box center [453, 331] width 318 height 16
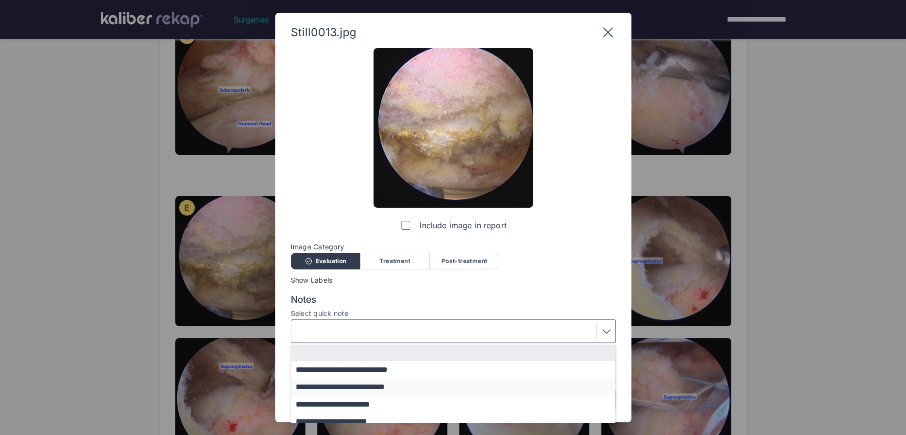
click at [384, 392] on button "**********" at bounding box center [457, 386] width 333 height 17
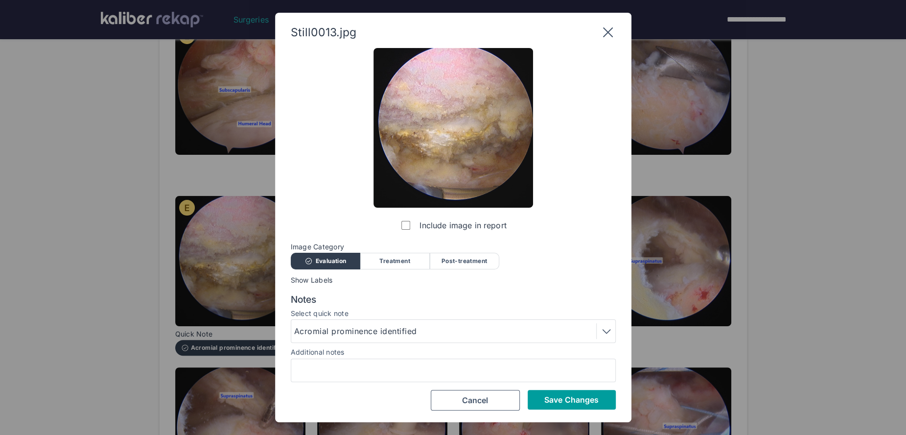
click at [565, 397] on span "Save Changes" at bounding box center [571, 399] width 54 height 10
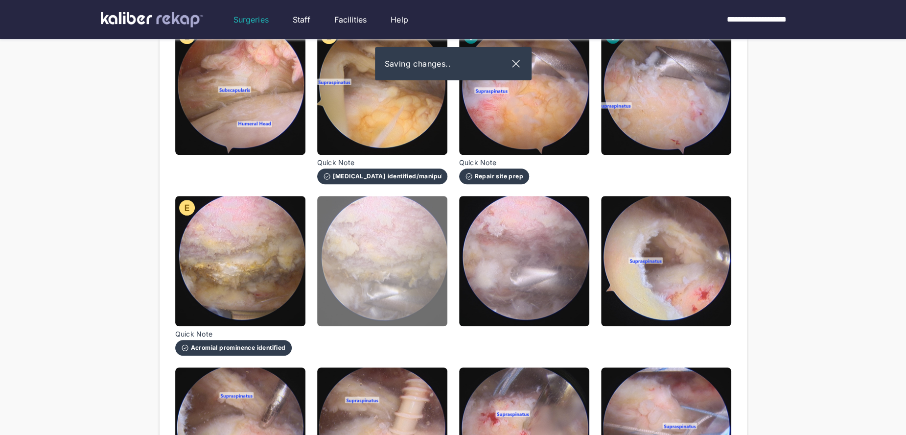
click at [410, 292] on img at bounding box center [382, 261] width 130 height 130
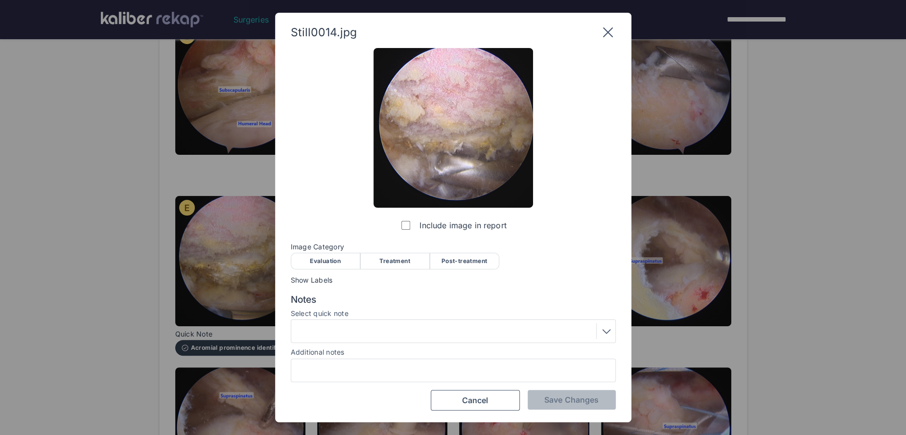
click at [393, 261] on div "Treatment" at bounding box center [394, 261] width 69 height 17
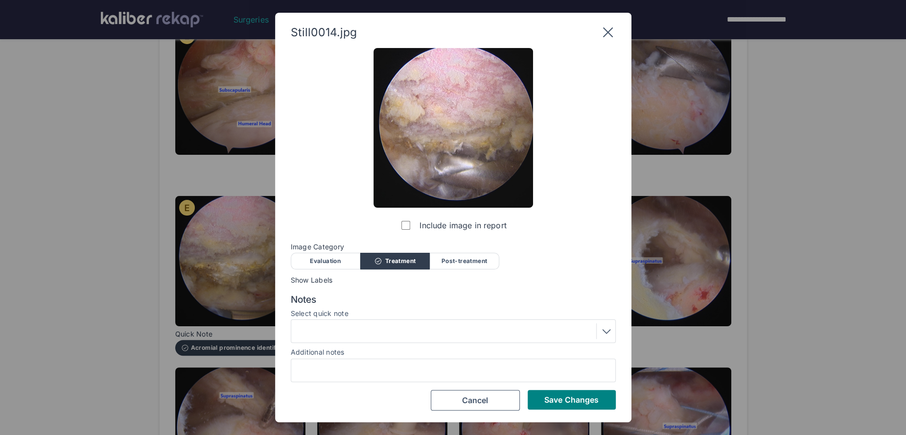
click at [382, 330] on div at bounding box center [453, 331] width 318 height 16
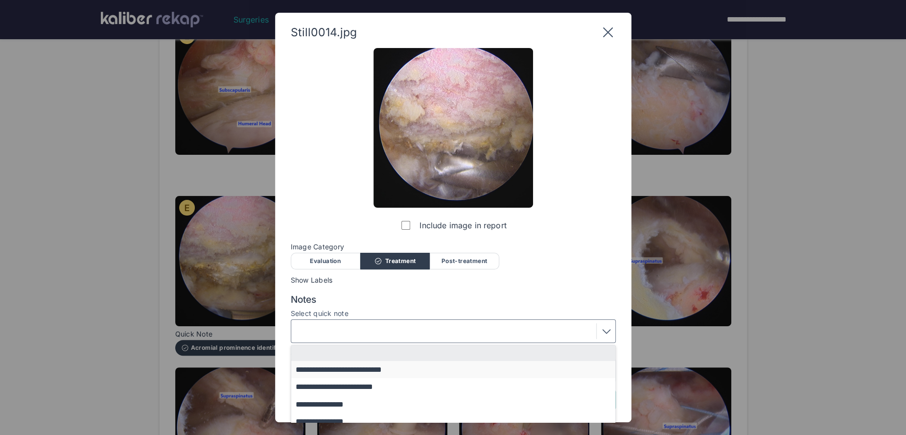
click at [384, 370] on button "**********" at bounding box center [457, 369] width 333 height 17
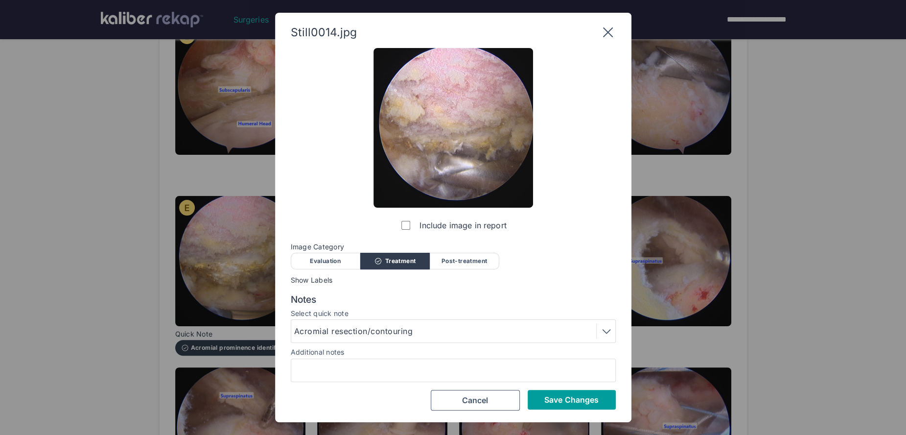
click at [551, 395] on span "Save Changes" at bounding box center [571, 399] width 54 height 10
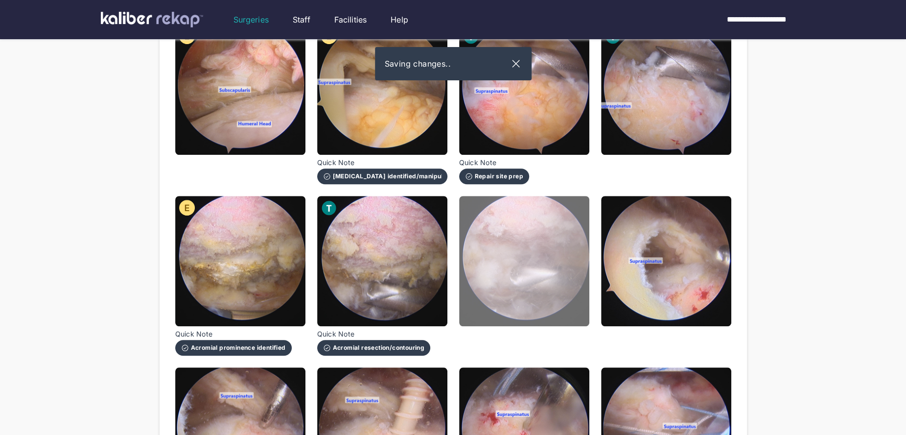
click at [540, 303] on img at bounding box center [524, 261] width 130 height 130
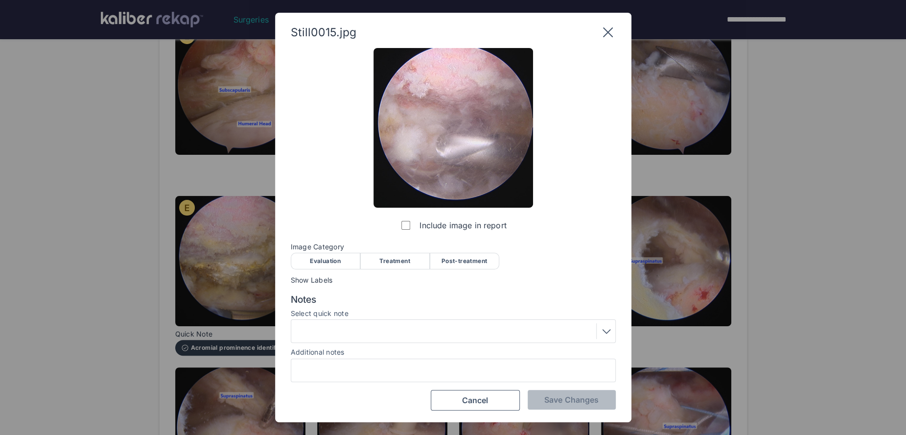
click at [393, 261] on div "Treatment" at bounding box center [394, 261] width 69 height 17
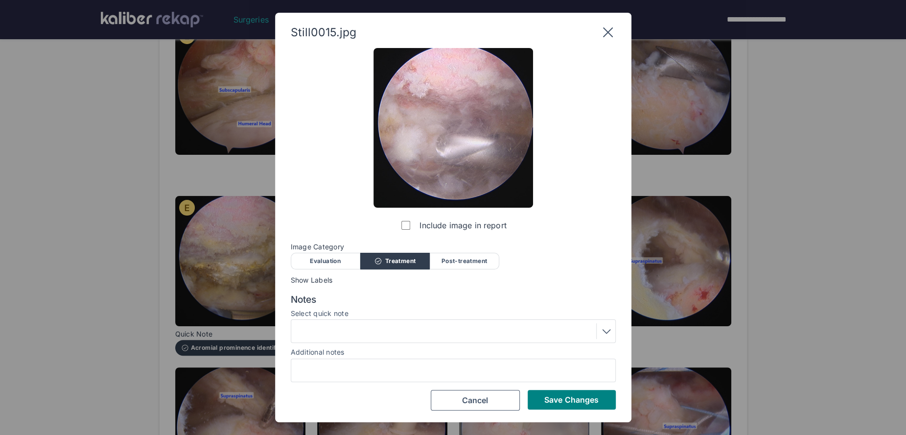
click at [551, 408] on button "Save Changes" at bounding box center [572, 400] width 88 height 20
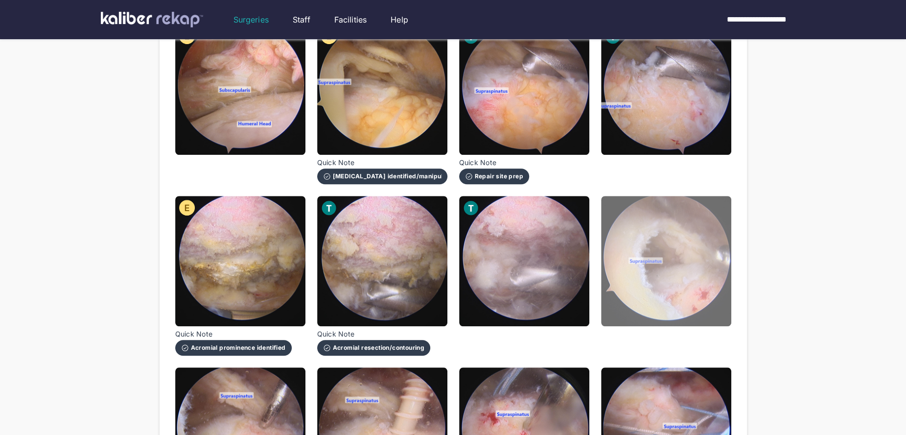
click at [664, 313] on img at bounding box center [666, 261] width 130 height 130
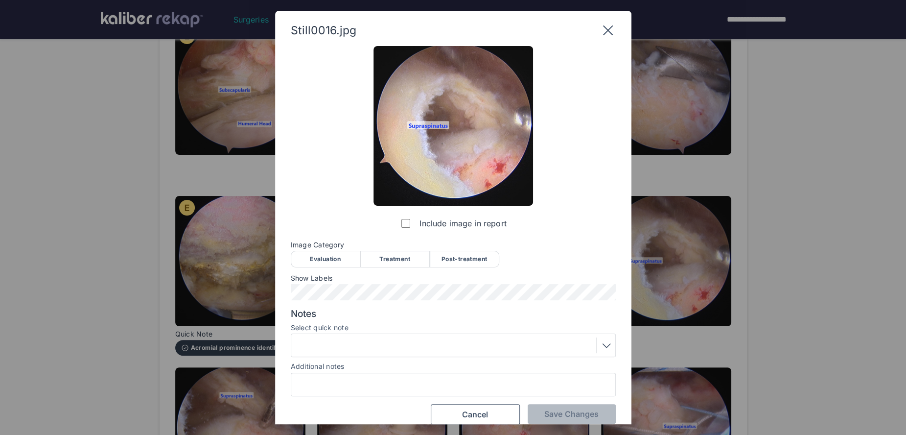
click at [404, 255] on div "Treatment" at bounding box center [394, 259] width 69 height 17
click at [562, 412] on span "Save Changes" at bounding box center [571, 414] width 54 height 10
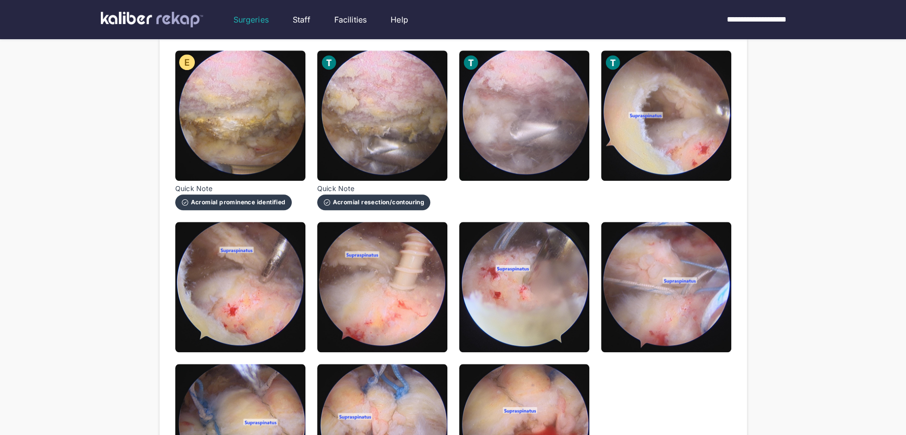
scroll to position [619, 0]
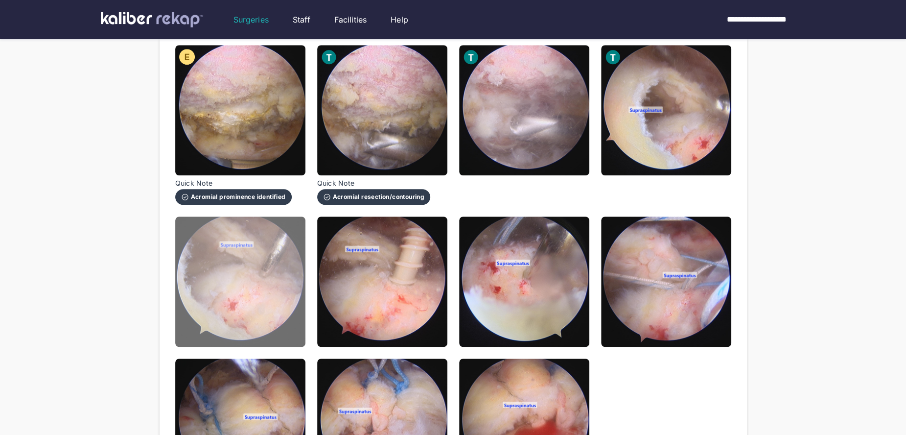
click at [292, 301] on img at bounding box center [240, 281] width 130 height 130
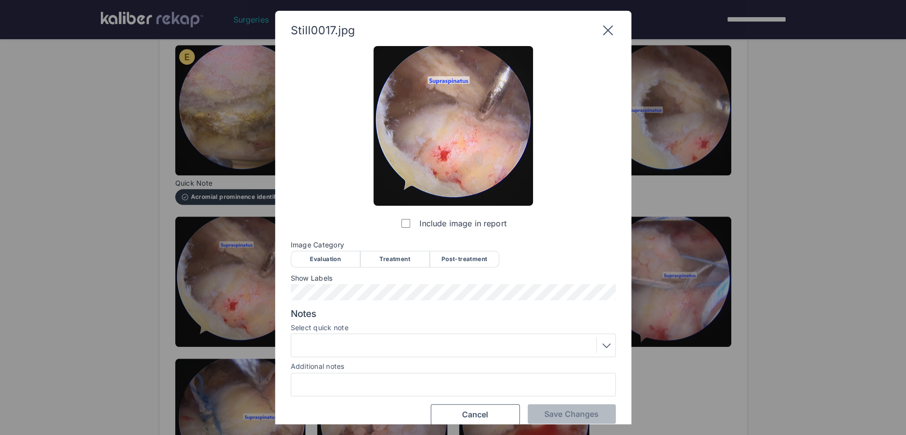
click at [384, 259] on div "Treatment" at bounding box center [394, 259] width 69 height 17
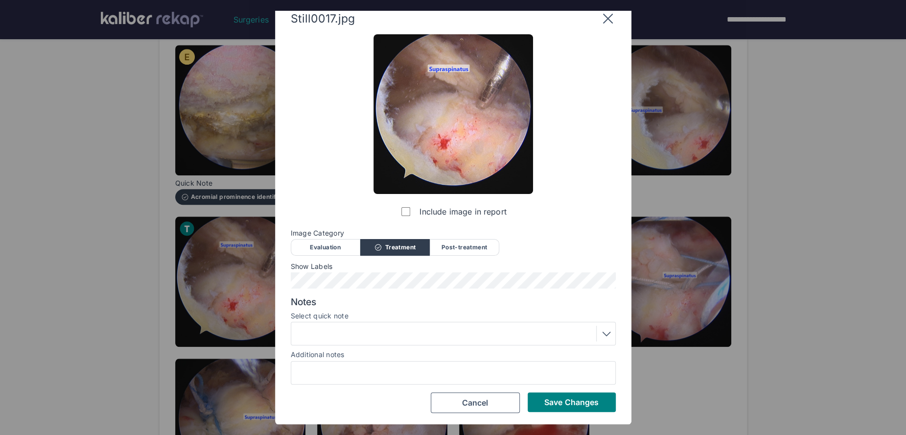
click at [379, 329] on div at bounding box center [453, 333] width 318 height 16
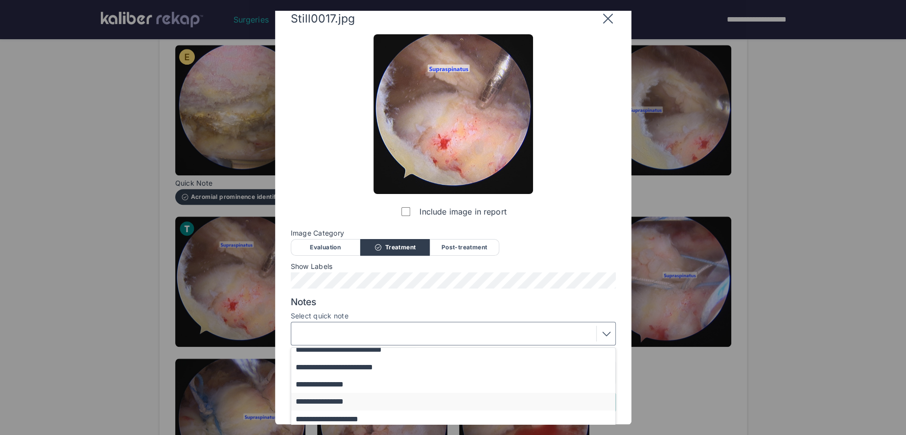
scroll to position [24, 0]
drag, startPoint x: 343, startPoint y: 403, endPoint x: 372, endPoint y: 402, distance: 29.4
click at [345, 403] on button "**********" at bounding box center [457, 399] width 333 height 17
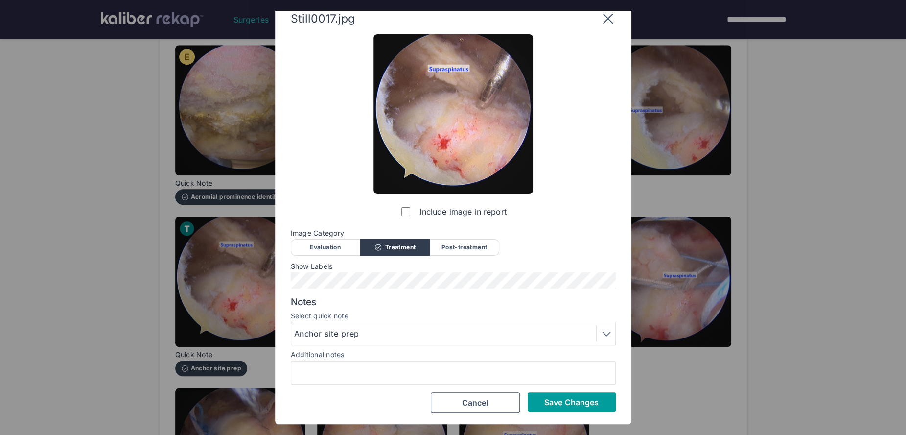
click at [554, 401] on span "Save Changes" at bounding box center [571, 402] width 54 height 10
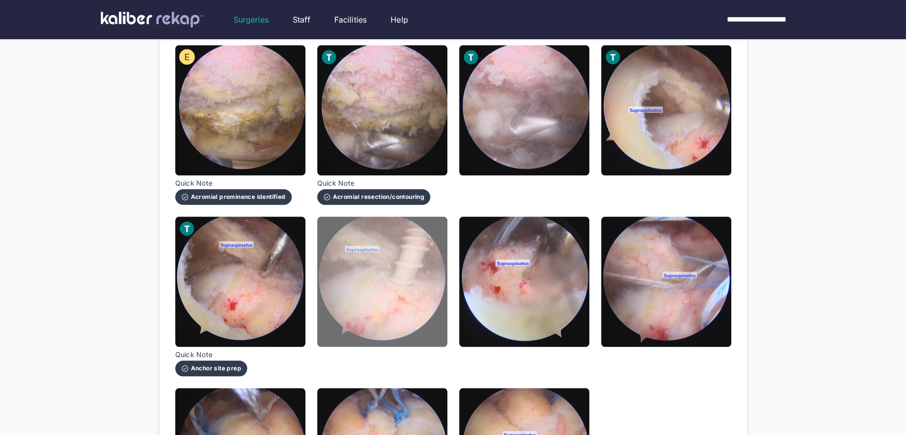
click at [416, 326] on img at bounding box center [382, 281] width 130 height 130
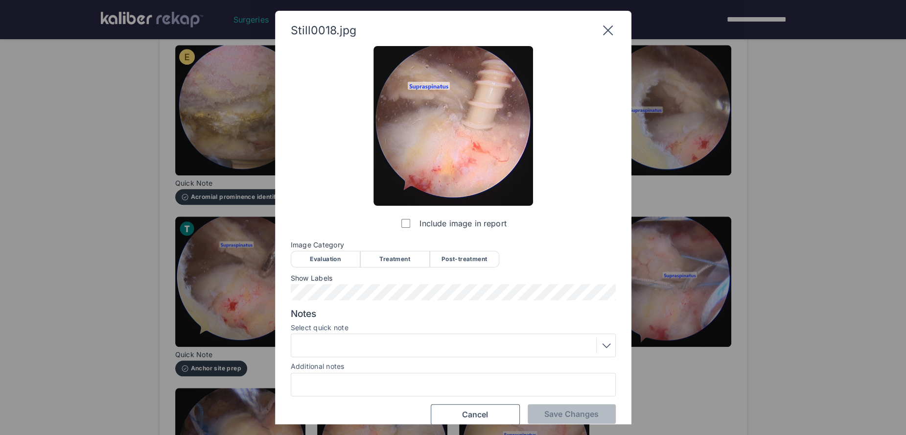
click at [402, 264] on div "Treatment" at bounding box center [394, 259] width 69 height 17
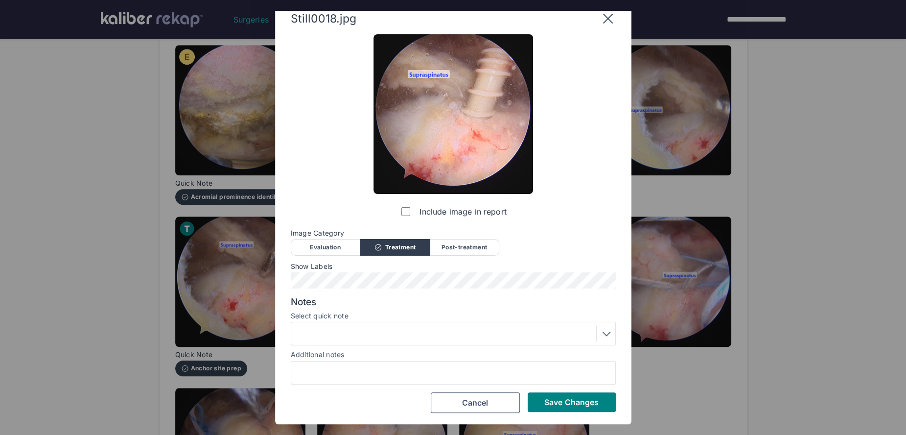
click at [366, 334] on div at bounding box center [453, 333] width 318 height 16
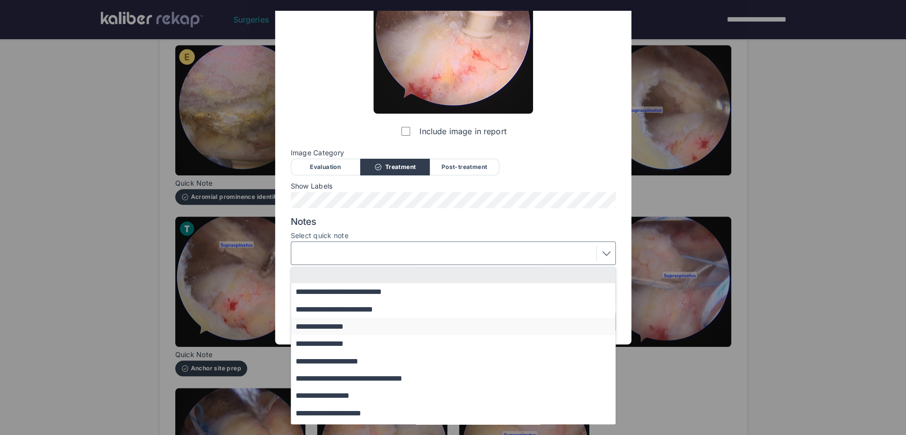
click at [341, 326] on button "**********" at bounding box center [457, 326] width 333 height 17
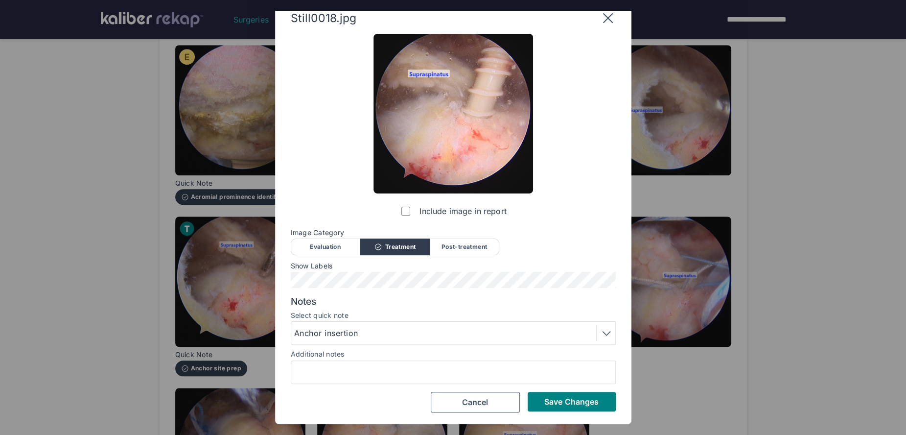
scroll to position [12, 0]
click at [544, 398] on span "Save Changes" at bounding box center [571, 402] width 54 height 10
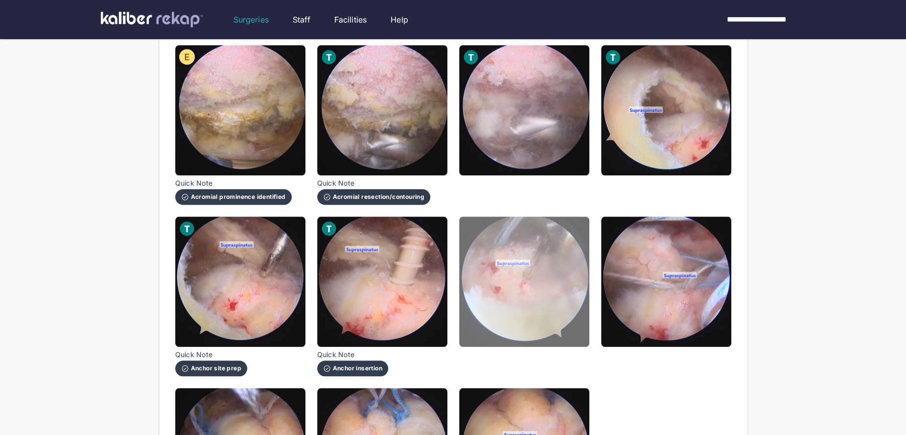
click at [538, 337] on img at bounding box center [524, 281] width 130 height 130
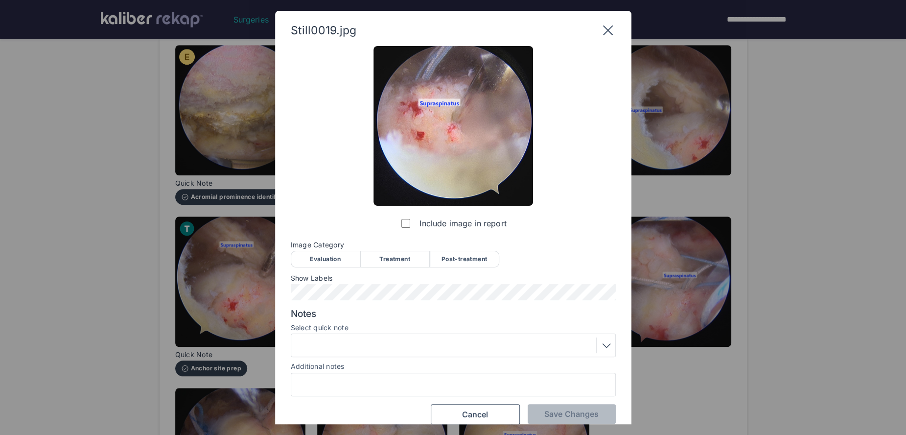
click at [408, 259] on div "Treatment" at bounding box center [394, 259] width 69 height 17
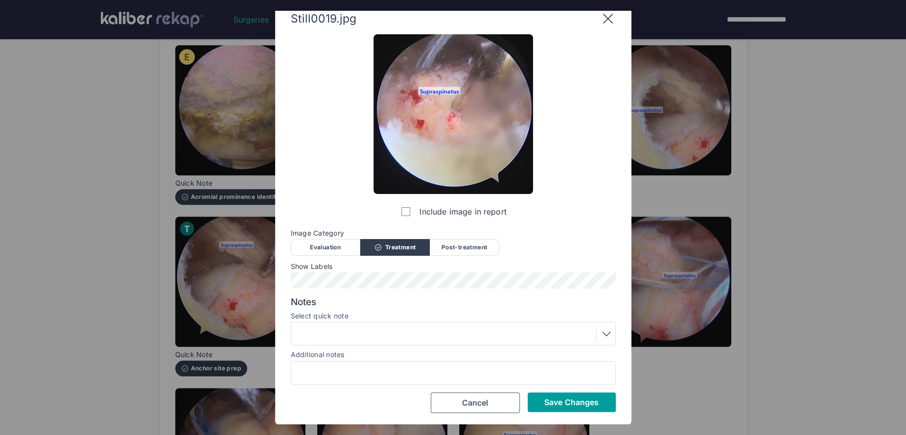
click at [566, 405] on span "Save Changes" at bounding box center [571, 402] width 54 height 10
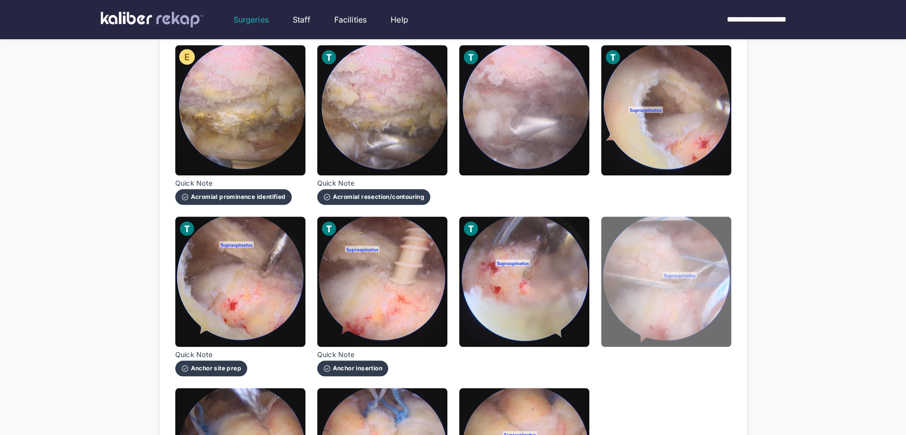
click at [682, 319] on img at bounding box center [666, 281] width 130 height 130
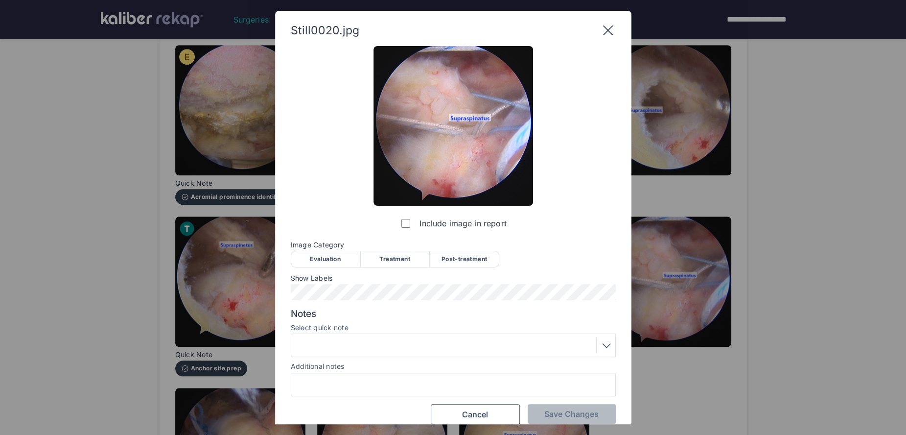
click at [408, 262] on div "Treatment" at bounding box center [394, 259] width 69 height 17
click at [371, 351] on div at bounding box center [453, 345] width 318 height 16
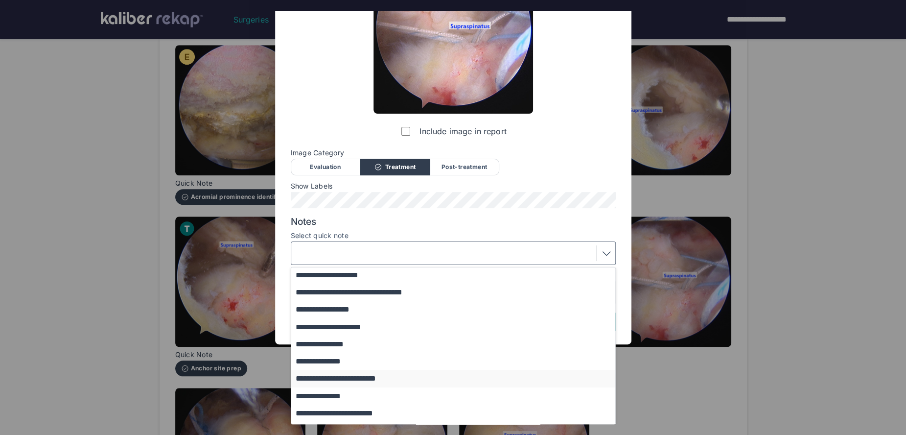
scroll to position [89, 0]
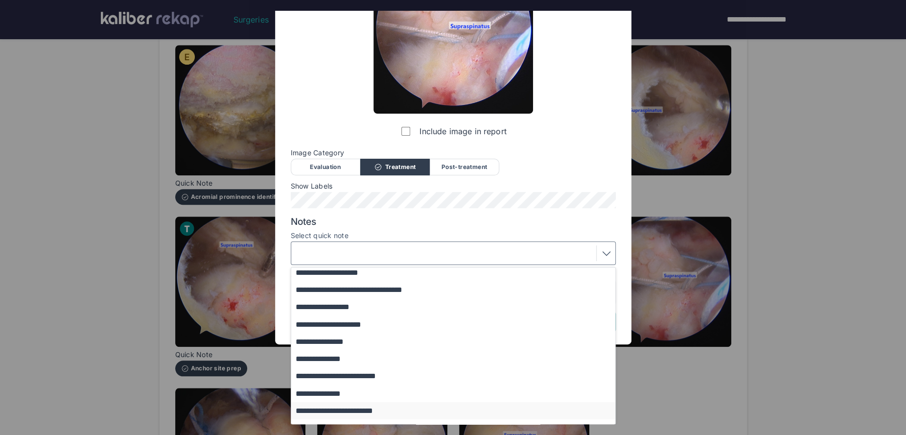
click at [370, 411] on button "**********" at bounding box center [457, 410] width 333 height 17
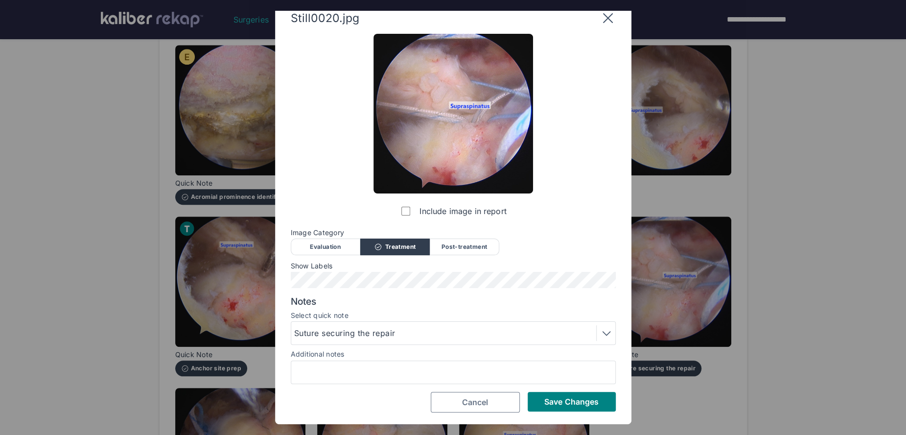
scroll to position [12, 0]
click at [556, 397] on span "Save Changes" at bounding box center [571, 402] width 54 height 10
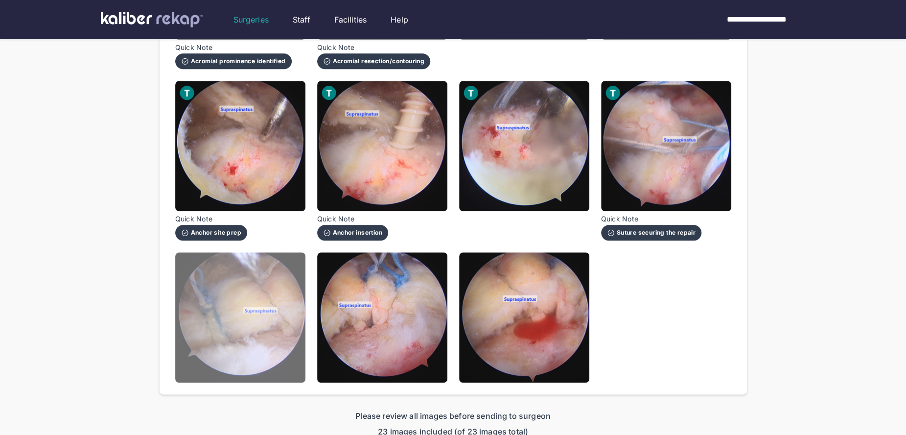
scroll to position [756, 0]
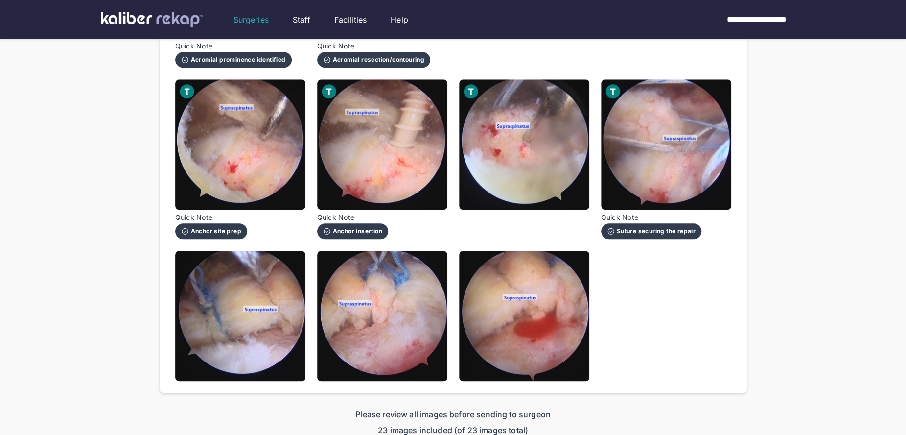
drag, startPoint x: 252, startPoint y: 354, endPoint x: 300, endPoint y: 340, distance: 50.0
click at [252, 354] on img at bounding box center [240, 316] width 130 height 130
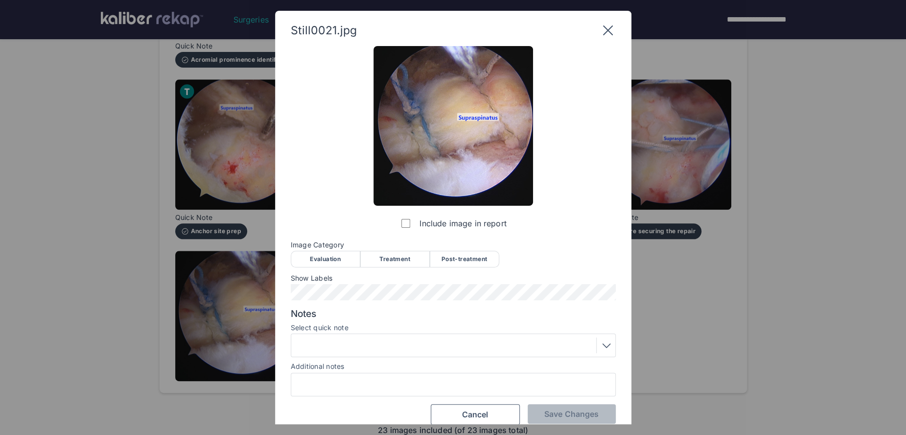
click at [451, 263] on div "Post-treatment" at bounding box center [464, 259] width 69 height 17
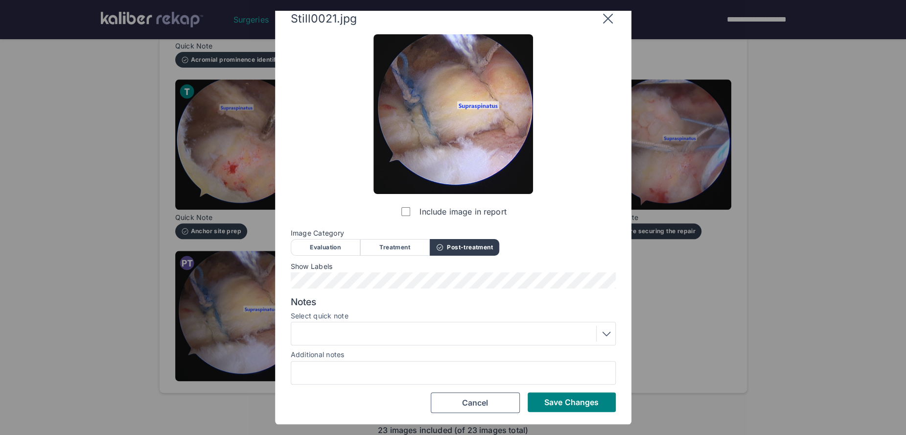
click at [386, 326] on div at bounding box center [453, 333] width 318 height 16
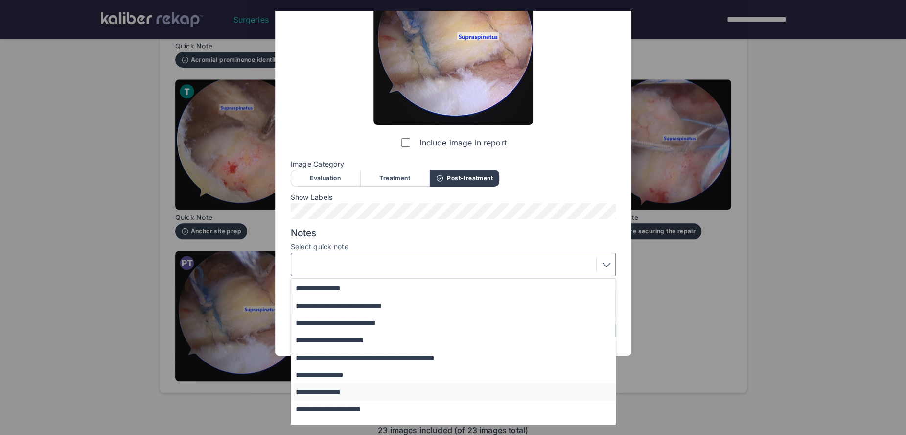
scroll to position [92, 0]
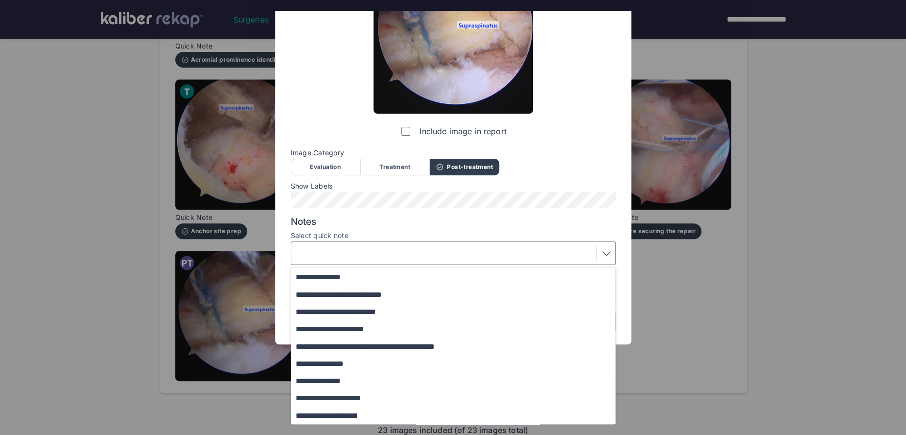
click at [347, 417] on button "**********" at bounding box center [457, 415] width 333 height 17
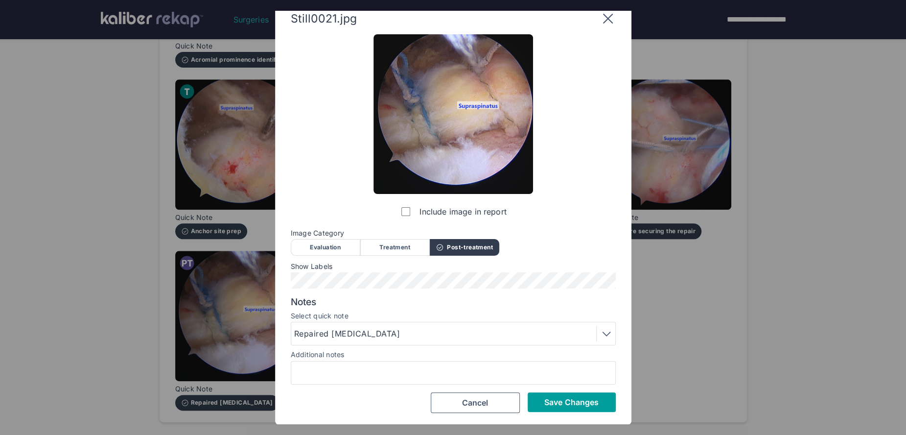
click at [551, 401] on span "Save Changes" at bounding box center [571, 402] width 54 height 10
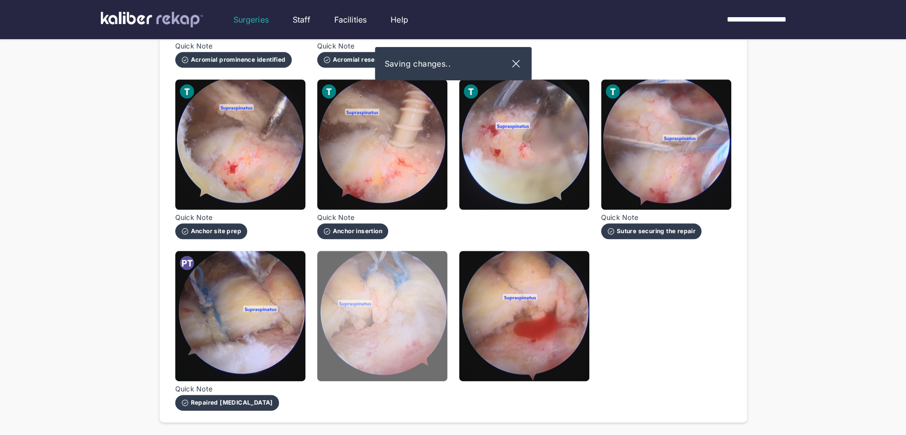
click at [397, 342] on img at bounding box center [382, 316] width 130 height 130
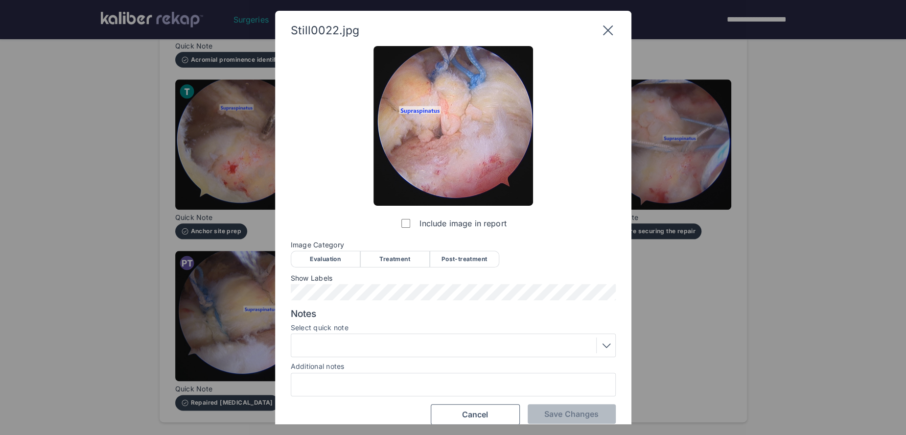
click at [449, 254] on div "Post-treatment" at bounding box center [464, 259] width 69 height 17
click at [363, 347] on div at bounding box center [453, 345] width 318 height 16
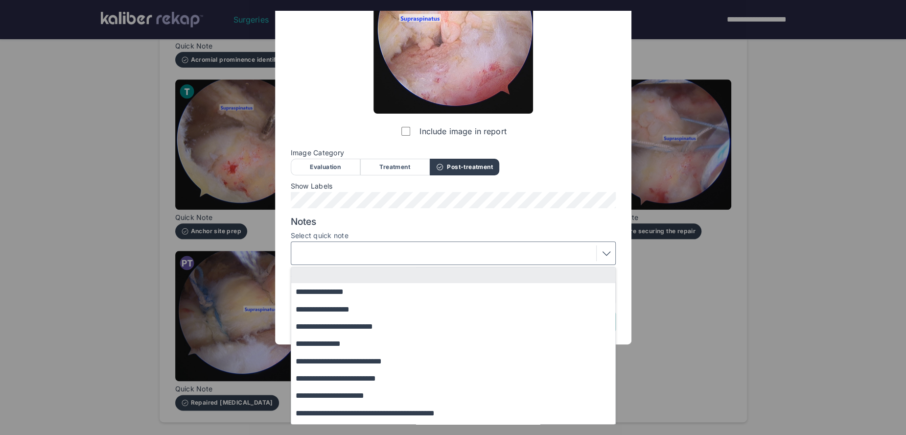
scroll to position [67, 0]
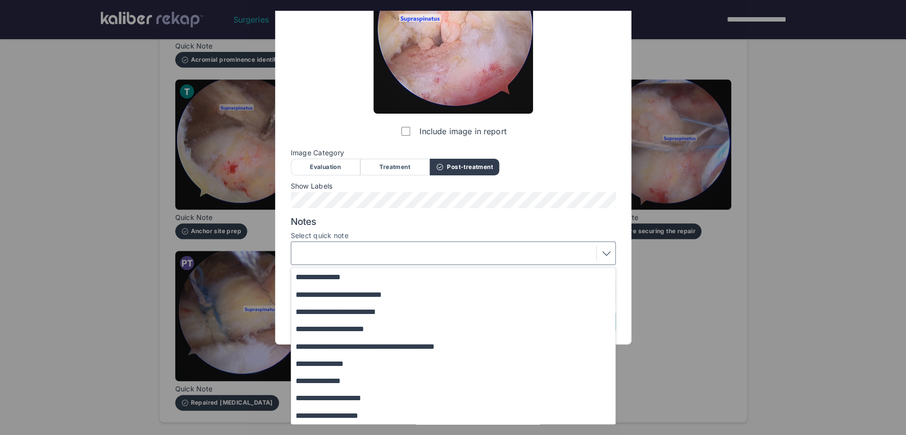
drag, startPoint x: 341, startPoint y: 415, endPoint x: 360, endPoint y: 411, distance: 20.0
click at [341, 415] on button "**********" at bounding box center [457, 415] width 333 height 17
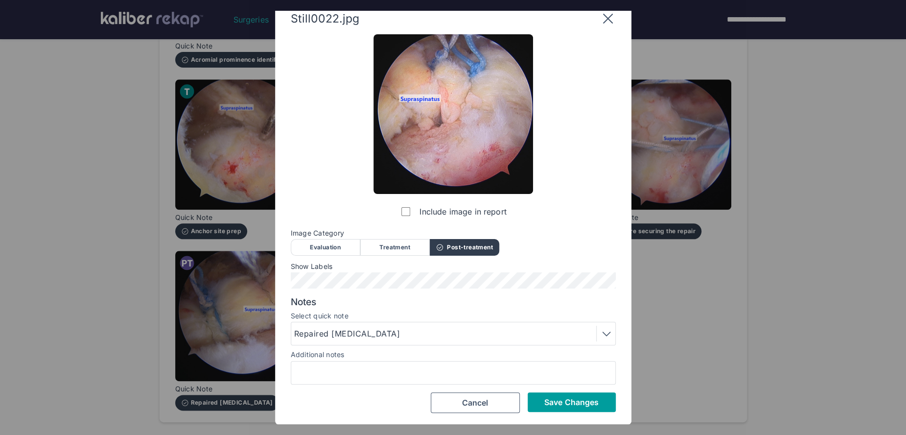
click at [533, 402] on button "Save Changes" at bounding box center [572, 402] width 88 height 20
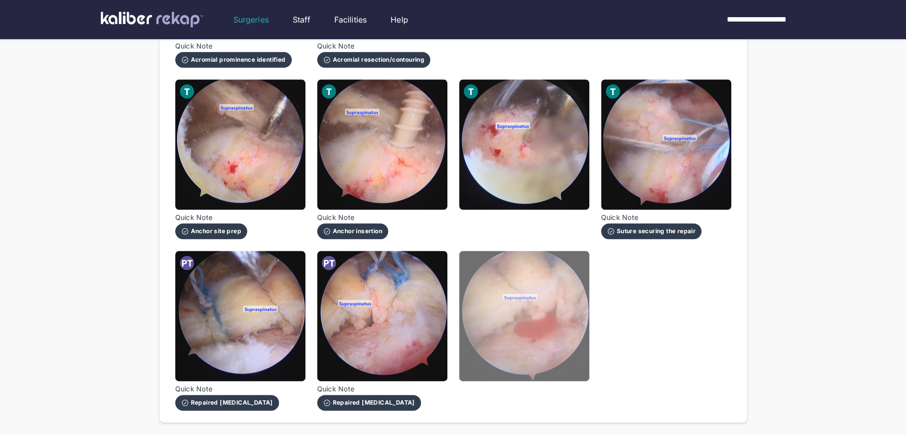
click at [554, 355] on img at bounding box center [524, 316] width 130 height 130
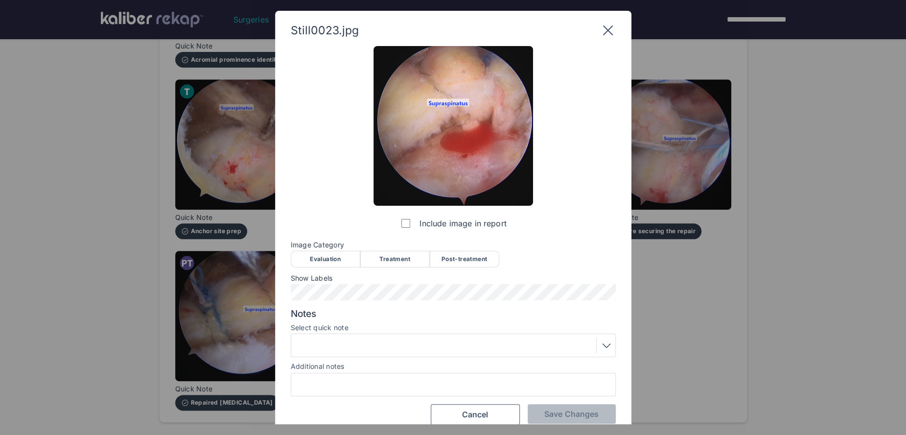
click at [470, 262] on div "Post-treatment" at bounding box center [464, 259] width 69 height 17
click at [555, 418] on span "Save Changes" at bounding box center [571, 414] width 54 height 10
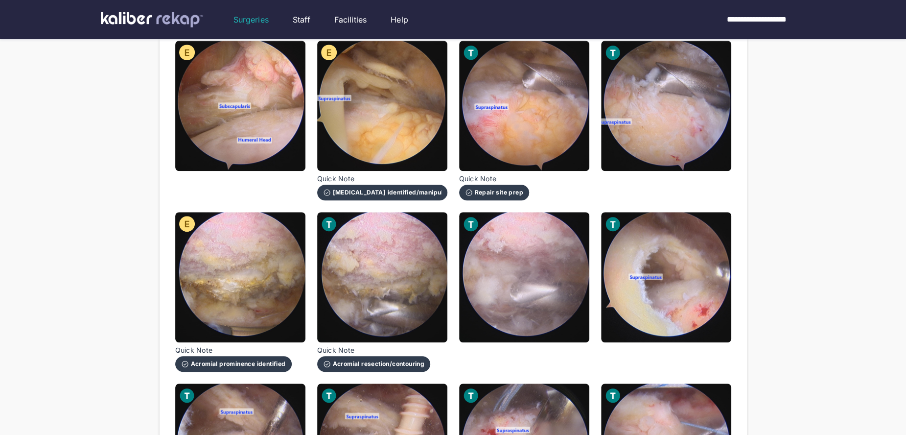
scroll to position [468, 0]
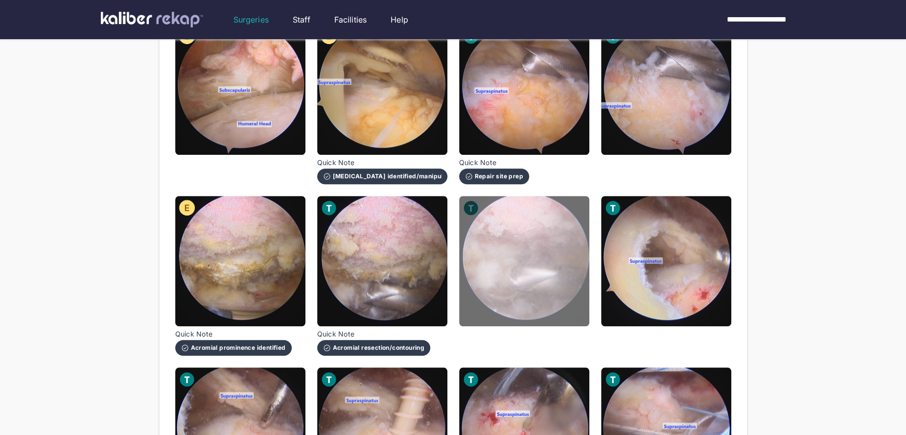
click at [558, 315] on img at bounding box center [524, 261] width 130 height 130
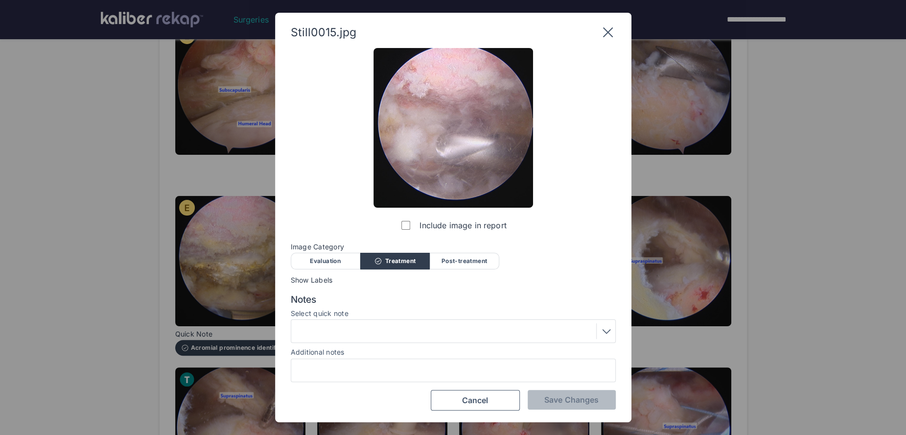
click at [470, 263] on div "Post-treatment" at bounding box center [464, 261] width 69 height 17
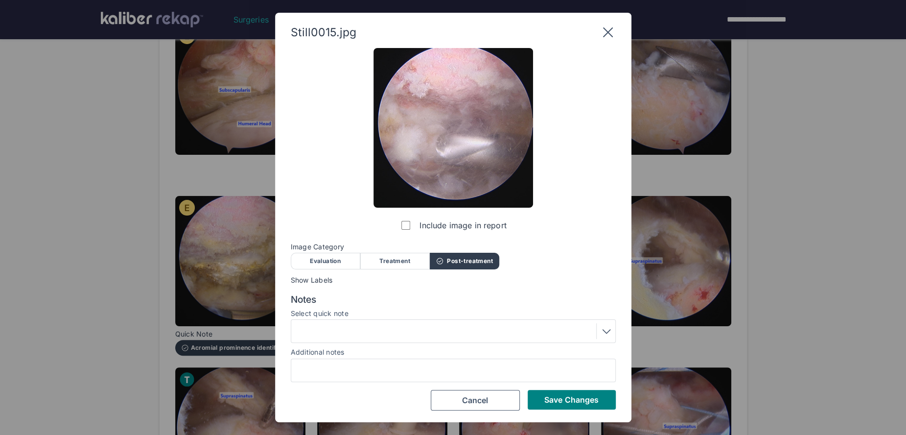
click at [351, 337] on div at bounding box center [453, 331] width 318 height 16
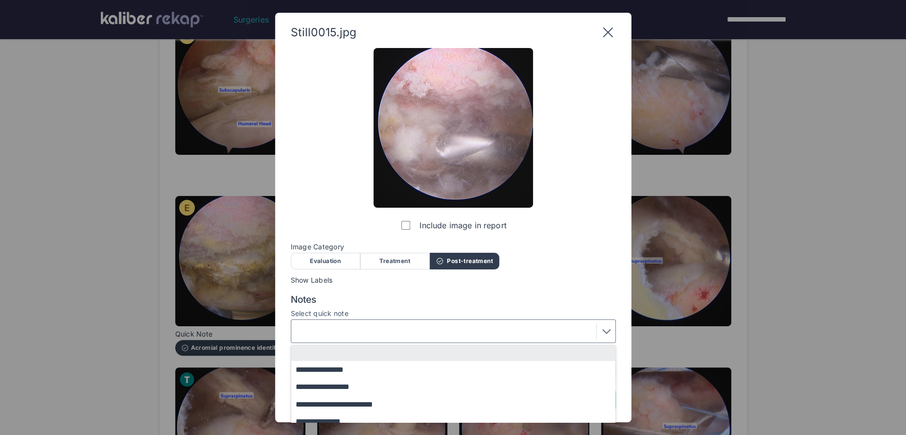
click at [349, 391] on button "**********" at bounding box center [457, 386] width 333 height 17
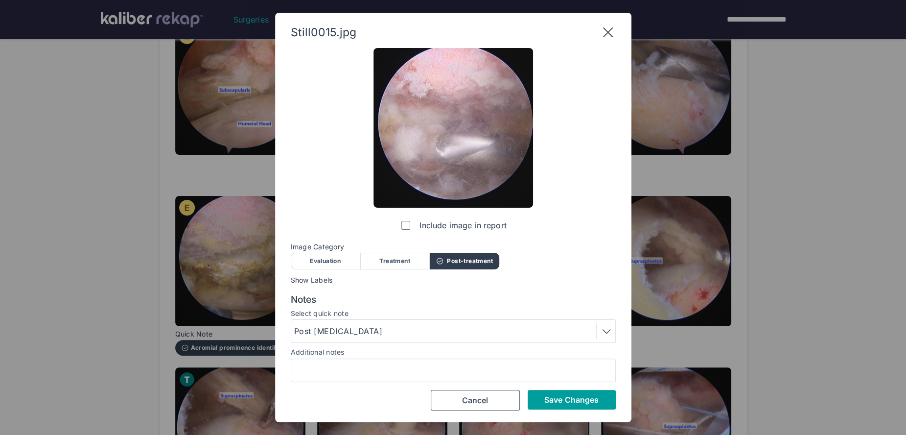
click at [585, 398] on span "Save Changes" at bounding box center [571, 399] width 54 height 10
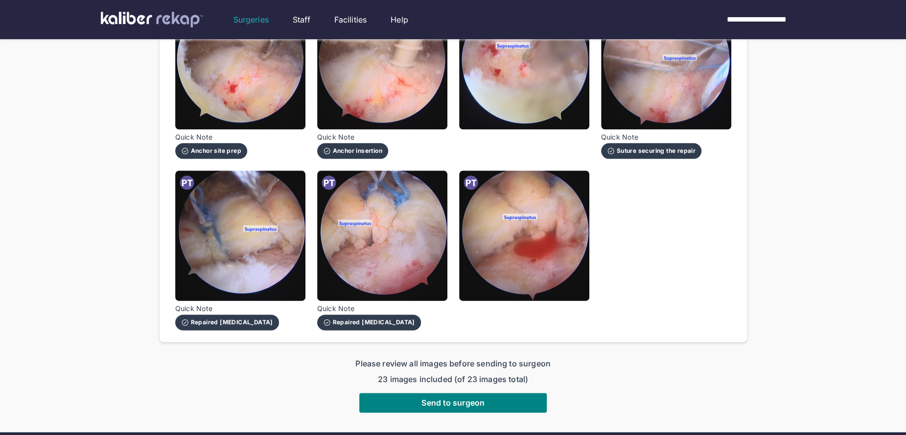
scroll to position [923, 0]
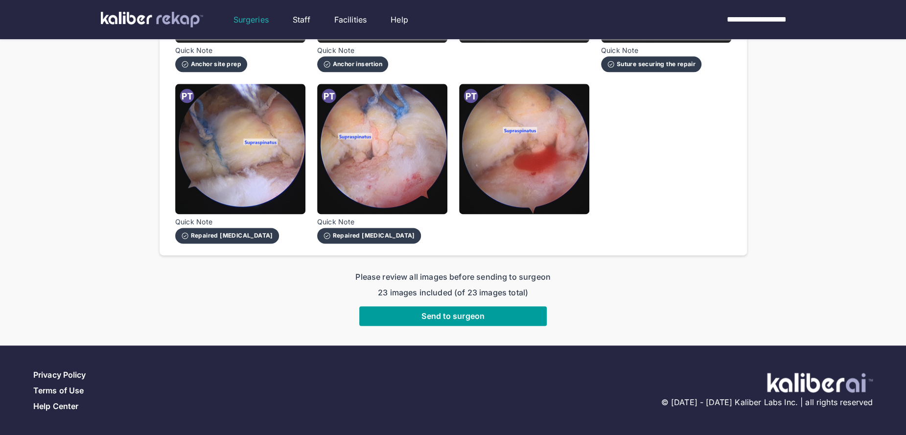
click at [445, 320] on button "Send to surgeon" at bounding box center [452, 316] width 187 height 20
